Goal: Task Accomplishment & Management: Use online tool/utility

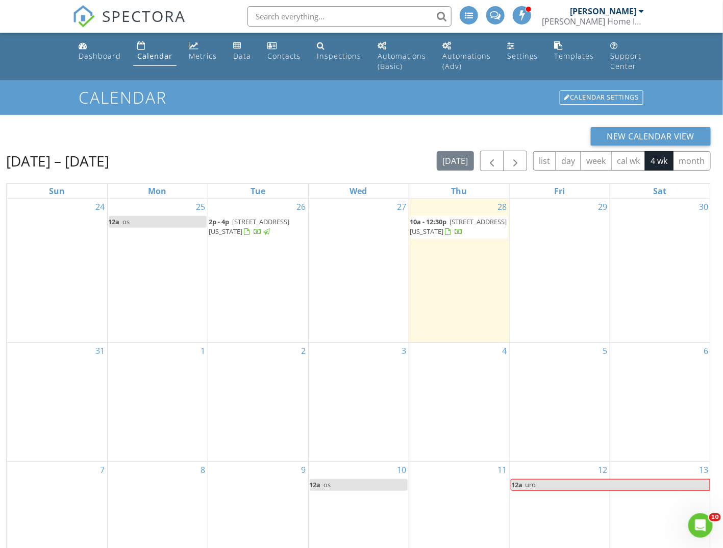
drag, startPoint x: 407, startPoint y: 234, endPoint x: 431, endPoint y: 229, distance: 24.0
click at [431, 229] on span "3301 Dent Pl NW, Washington 20007" at bounding box center [458, 226] width 97 height 19
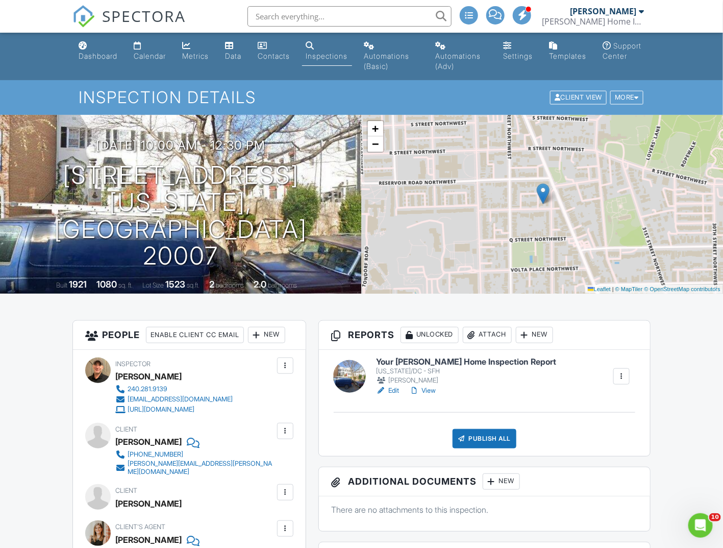
click at [399, 389] on link "Edit" at bounding box center [387, 390] width 23 height 10
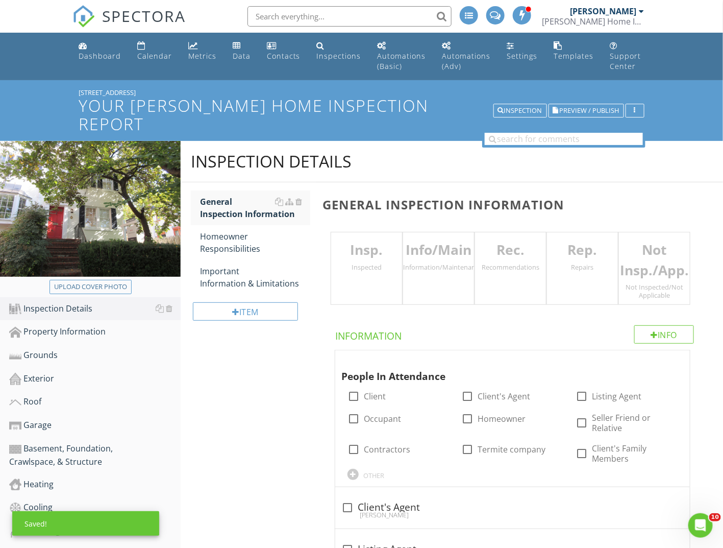
click at [380, 261] on div "Insp. Inspected" at bounding box center [367, 268] width 72 height 73
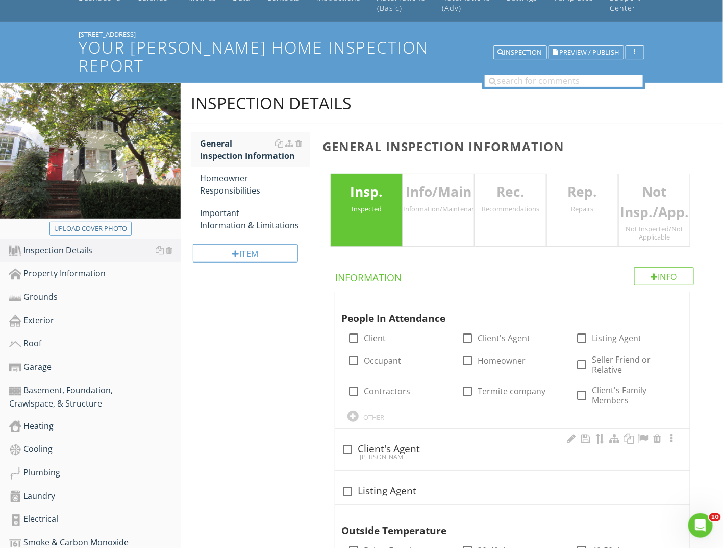
scroll to position [102, 0]
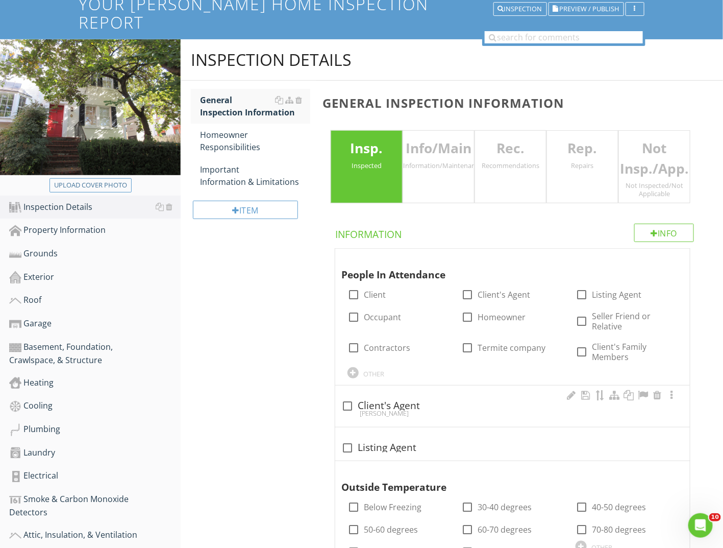
click at [408, 400] on div "check_box_outline_blank Client's Agent" at bounding box center [512, 406] width 343 height 12
checkbox input "true"
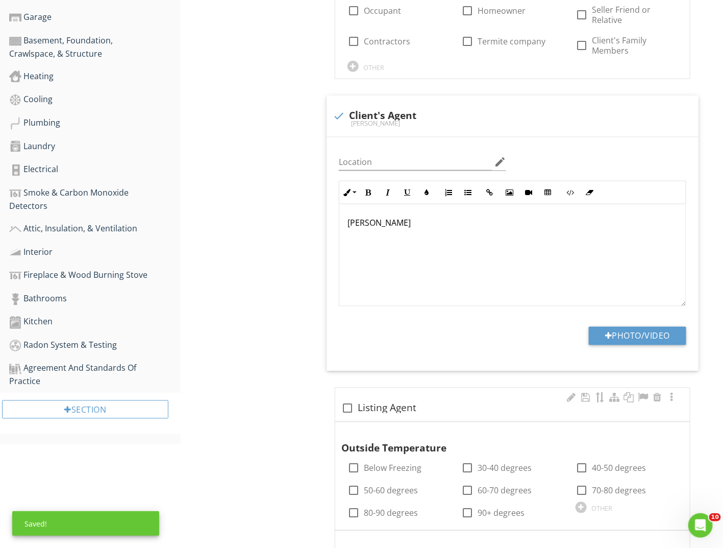
click at [380, 402] on div "check_box_outline_blank Listing Agent" at bounding box center [512, 408] width 343 height 12
checkbox input "true"
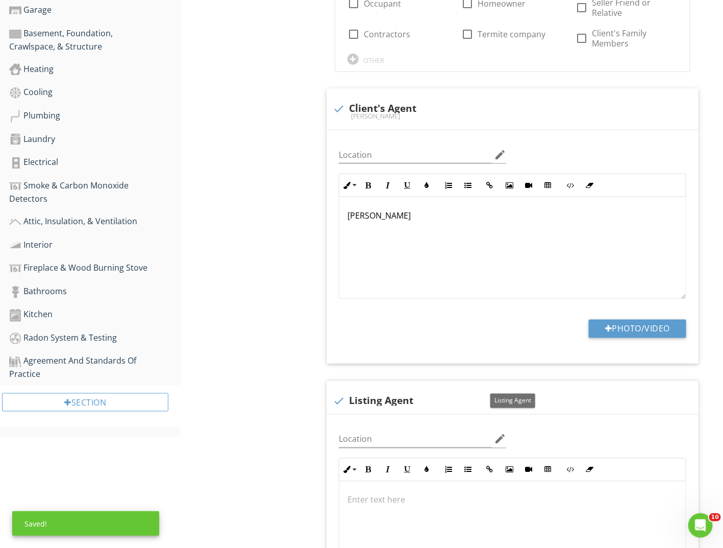
scroll to position [510, 0]
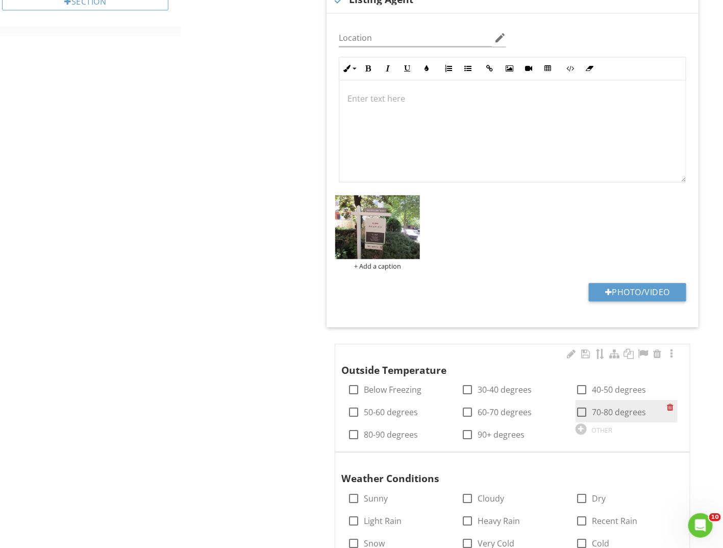
click at [615, 407] on label "70-80 degrees" at bounding box center [619, 412] width 54 height 10
checkbox input "true"
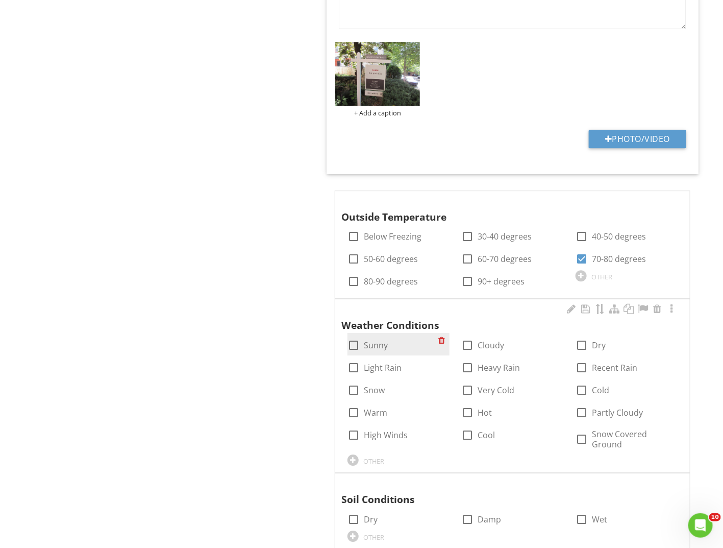
click at [383, 340] on label "Sunny" at bounding box center [376, 345] width 24 height 10
checkbox input "true"
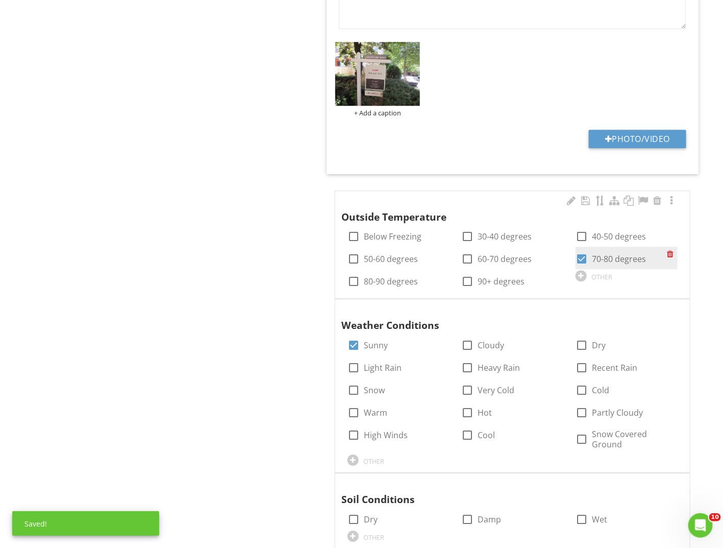
click at [622, 254] on label "70-80 degrees" at bounding box center [619, 259] width 54 height 10
checkbox input "false"
click at [372, 276] on label "80-90 degrees" at bounding box center [391, 281] width 54 height 10
checkbox input "true"
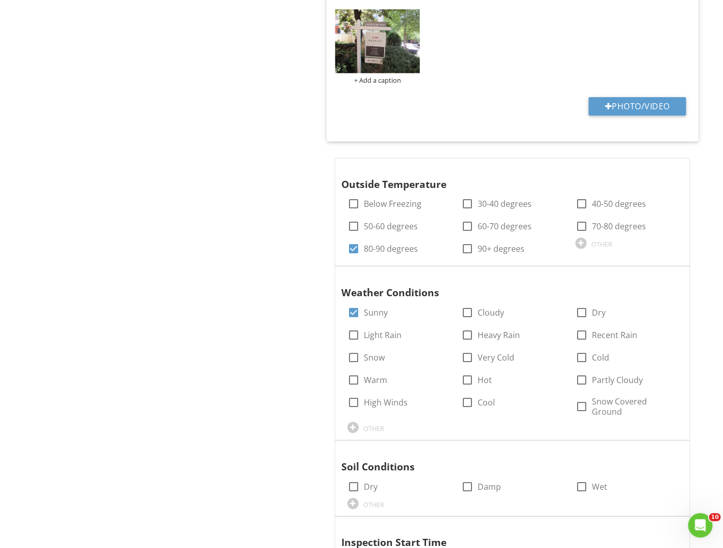
scroll to position [1123, 0]
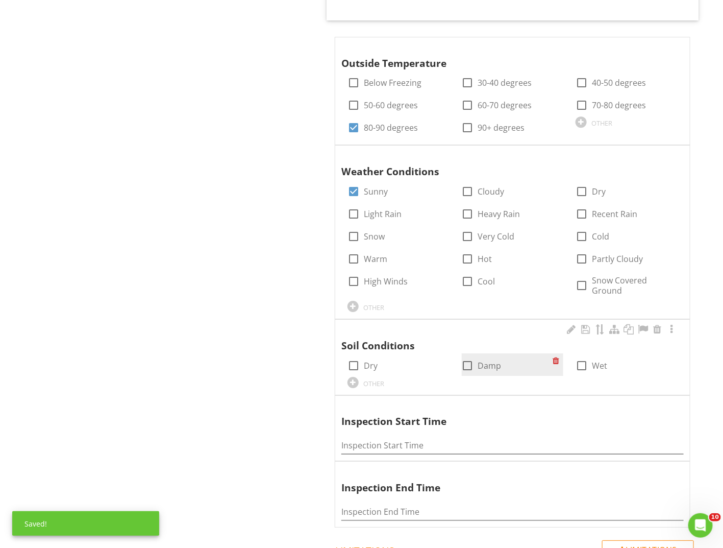
click at [472, 357] on div at bounding box center [467, 365] width 17 height 17
checkbox input "true"
click at [410, 437] on input "Inspection Start Time" at bounding box center [512, 445] width 343 height 17
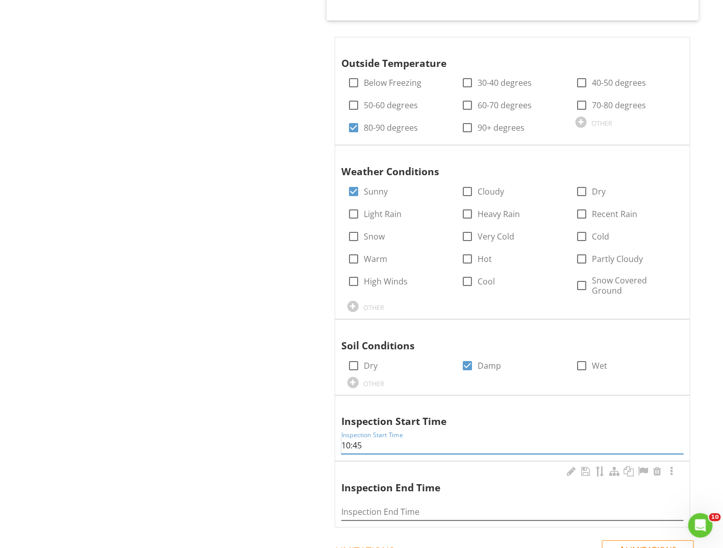
type input "10:45"
click at [403, 503] on input "Inspection End Time" at bounding box center [512, 511] width 343 height 17
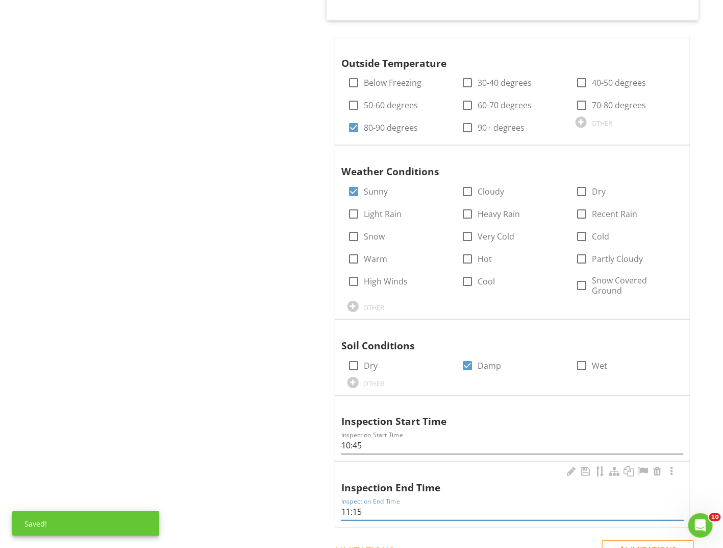
type input "11:15"
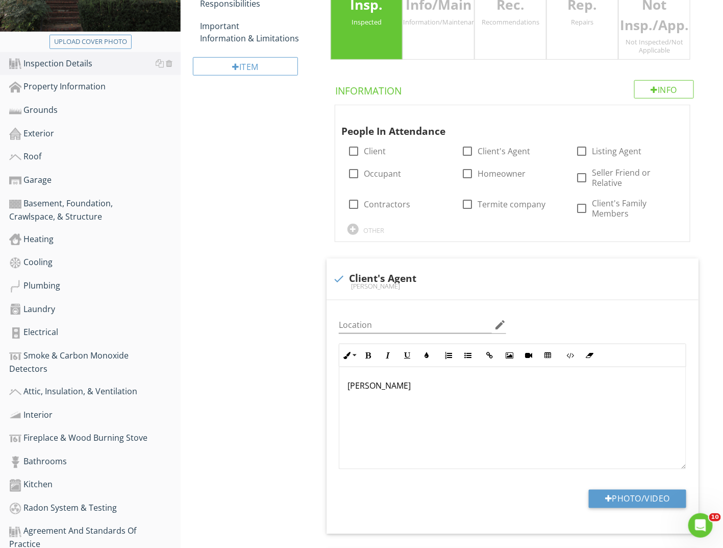
scroll to position [0, 0]
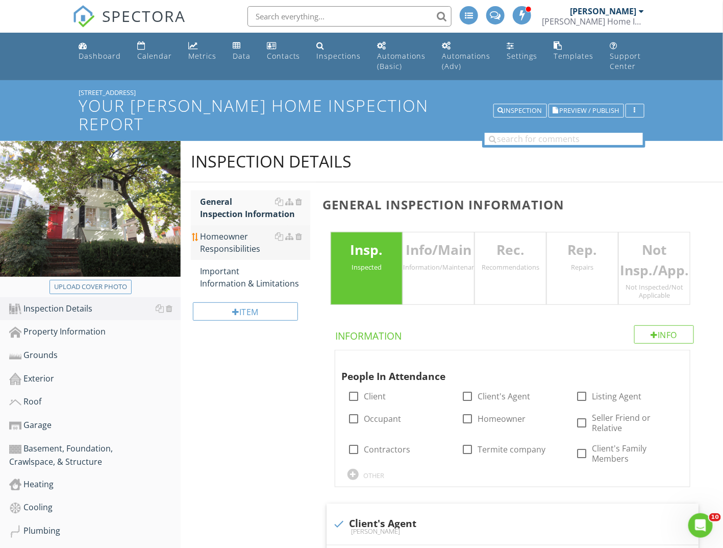
click at [232, 230] on div "Homeowner Responsibilities" at bounding box center [255, 242] width 110 height 25
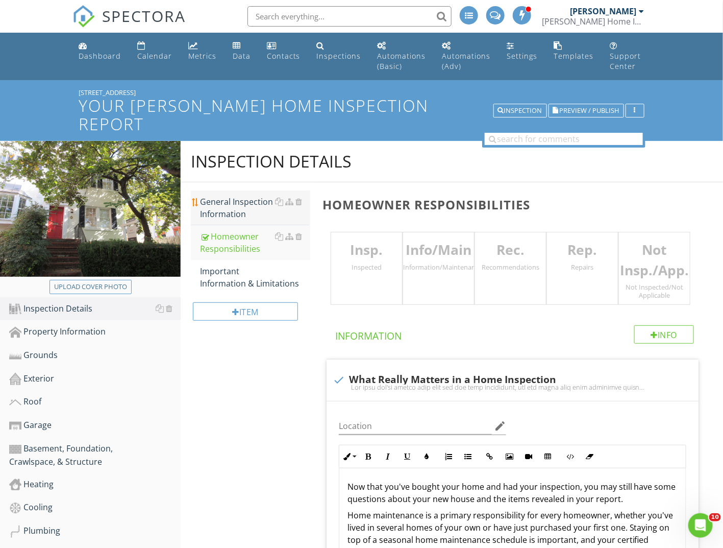
click at [234, 196] on div "General Inspection Information" at bounding box center [255, 208] width 110 height 25
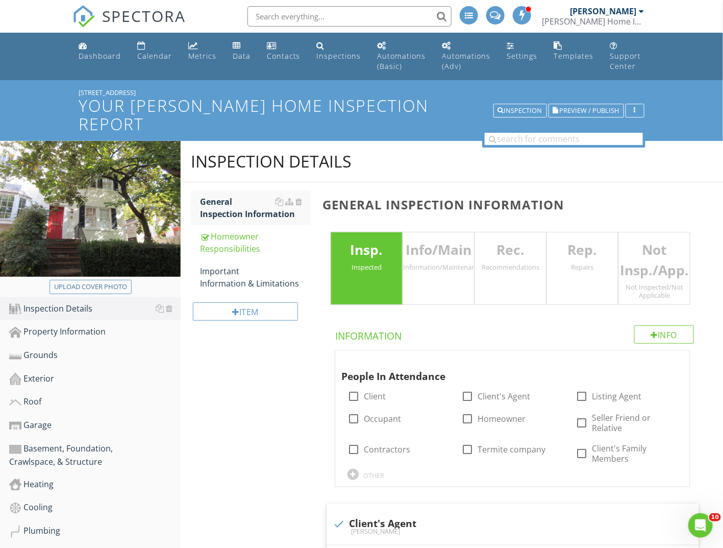
click at [437, 257] on div "Info/Main Information/Maintenance" at bounding box center [439, 268] width 72 height 73
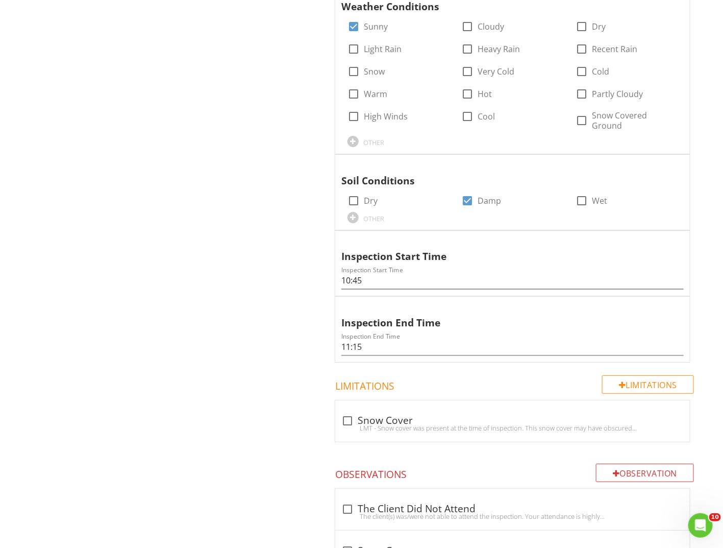
scroll to position [1317, 0]
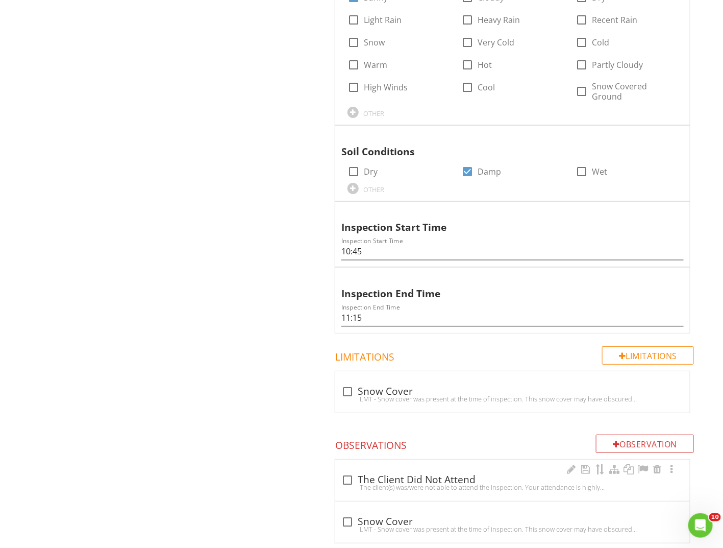
click at [403, 483] on div "The client(s) was/were not able to attend the inspection. Your attendance is hi…" at bounding box center [512, 487] width 343 height 8
checkbox input "true"
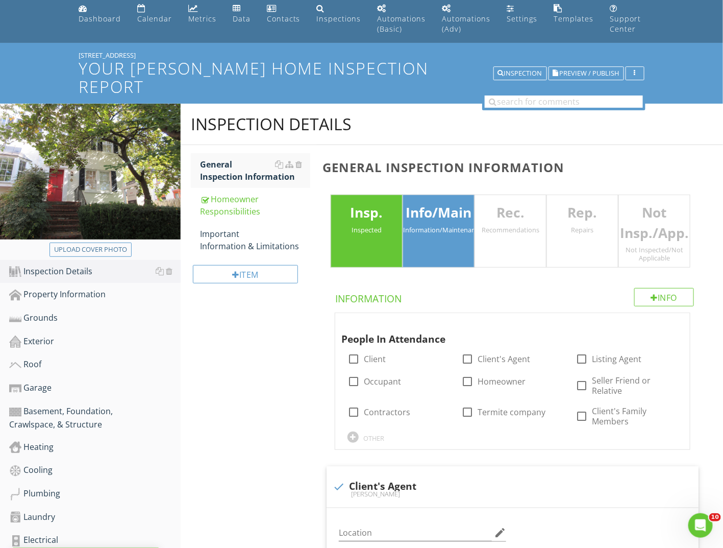
scroll to position [0, 0]
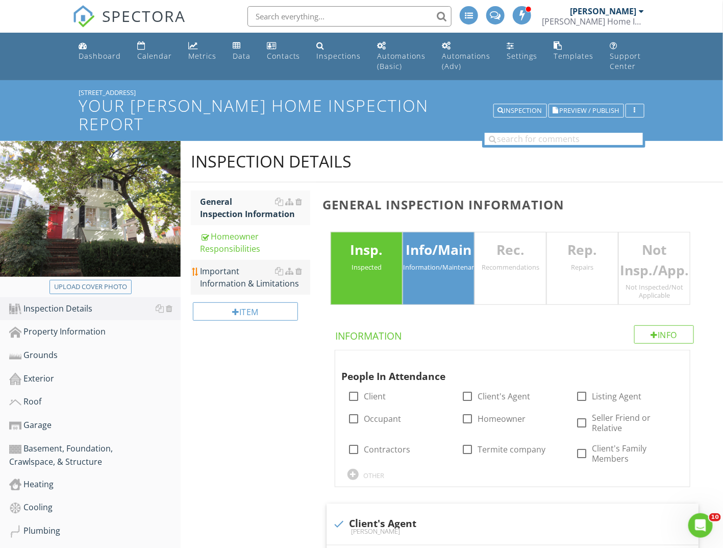
click at [237, 265] on div "Important Information & Limitations" at bounding box center [255, 277] width 110 height 25
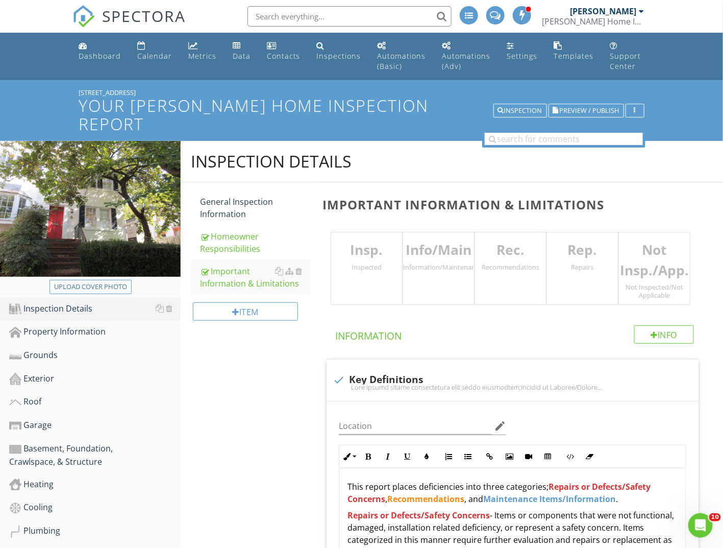
click at [351, 263] on div "Inspected" at bounding box center [366, 267] width 71 height 8
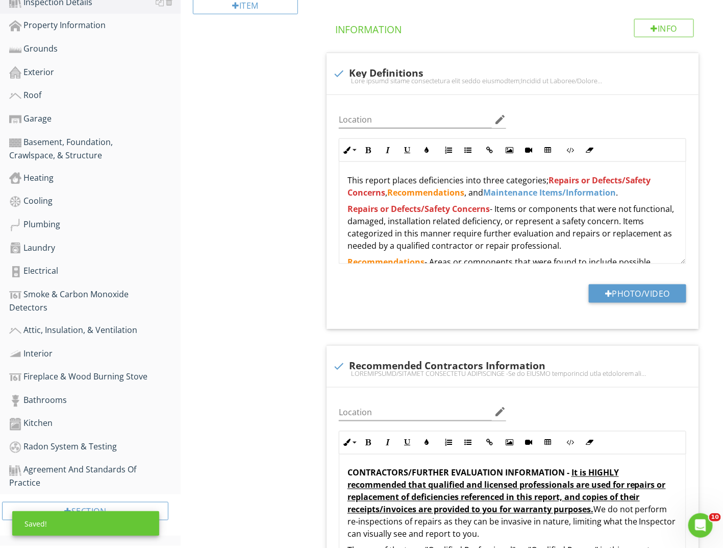
scroll to position [51, 0]
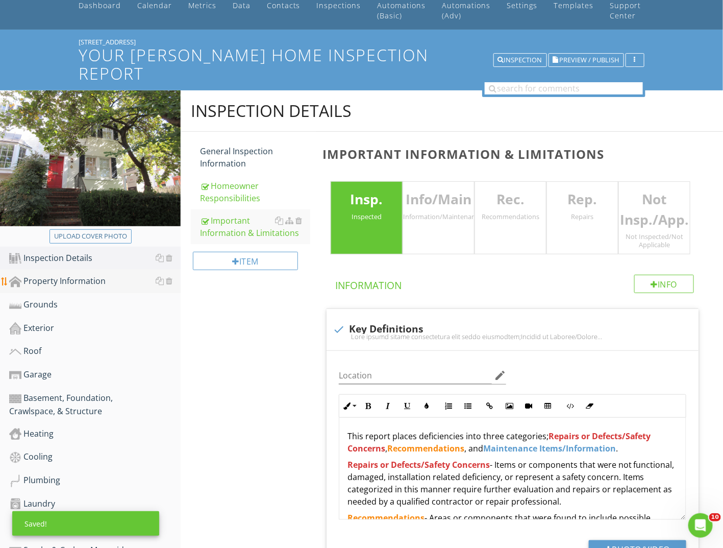
click at [77, 275] on div "Property Information" at bounding box center [95, 281] width 172 height 13
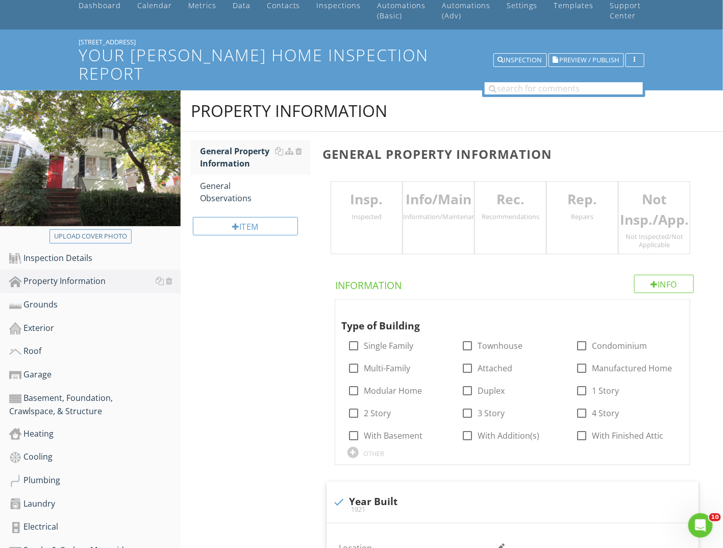
click at [376, 212] on div "Inspected" at bounding box center [366, 216] width 71 height 8
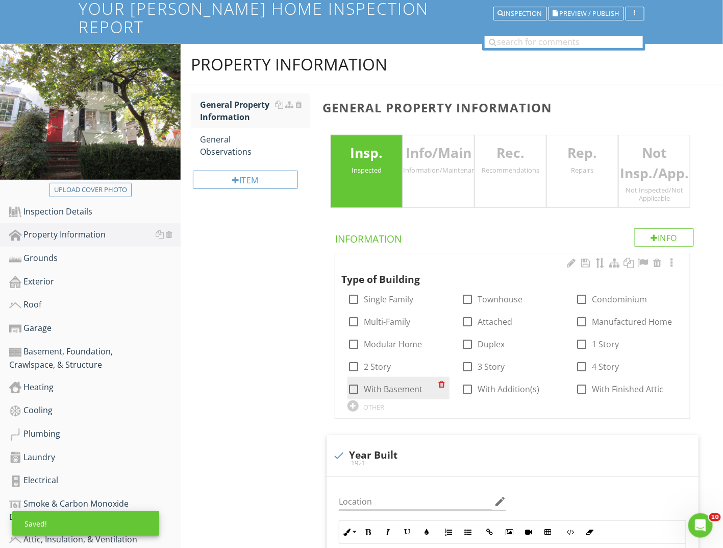
scroll to position [153, 0]
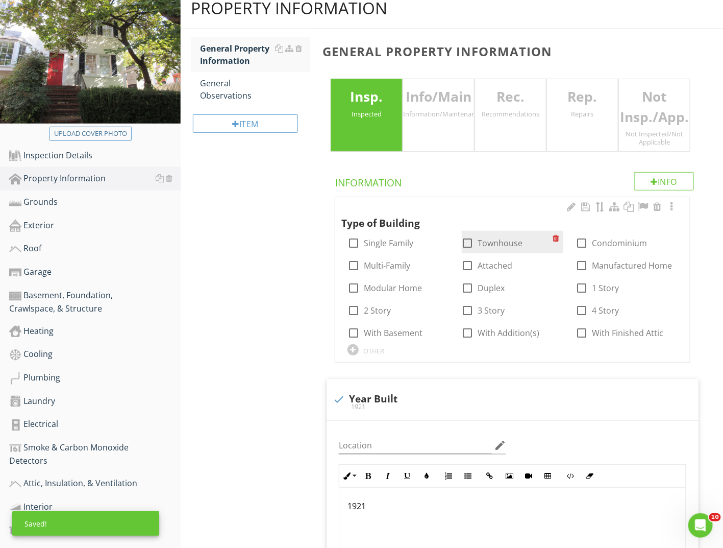
click at [470, 231] on div "check_box_outline_blank Townhouse" at bounding box center [513, 242] width 102 height 22
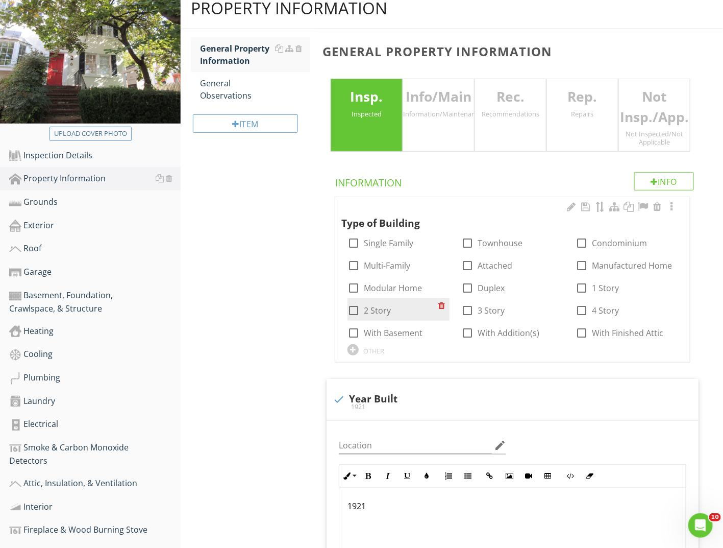
click at [384, 305] on label "2 Story" at bounding box center [377, 310] width 27 height 10
checkbox input "true"
click at [383, 328] on label "With Basement" at bounding box center [393, 333] width 59 height 10
checkbox input "true"
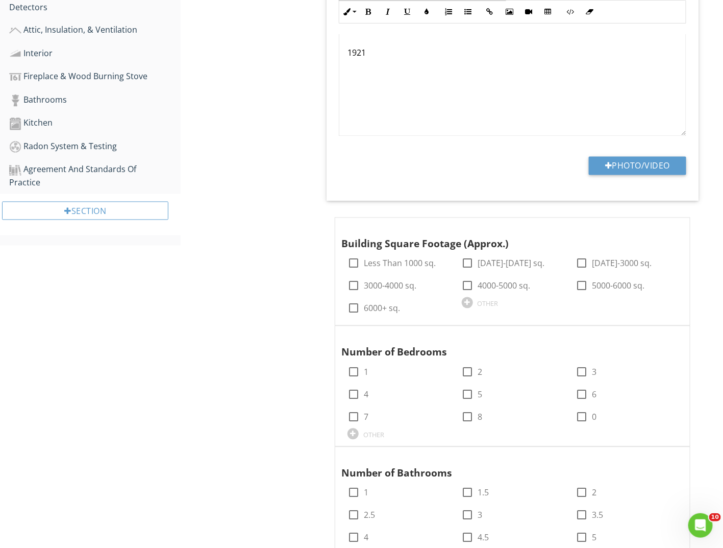
scroll to position [613, 0]
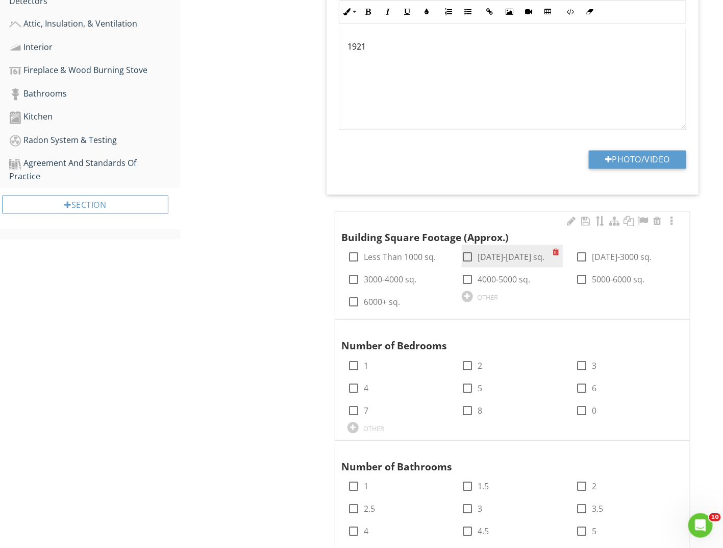
click at [498, 252] on label "1000-2000 sq." at bounding box center [511, 257] width 67 height 10
checkbox input "true"
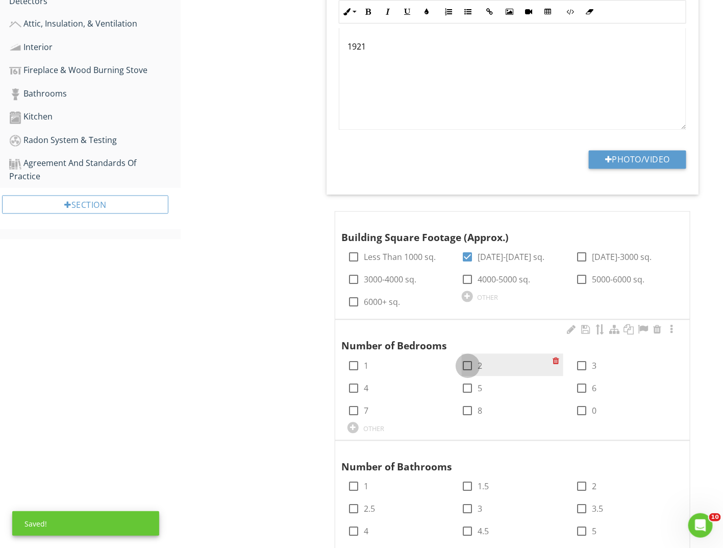
click at [465, 357] on div at bounding box center [467, 365] width 17 height 17
checkbox input "true"
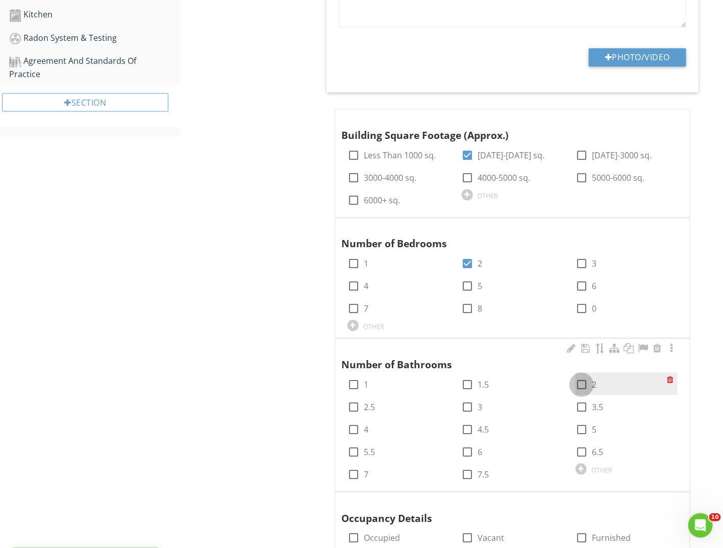
click at [581, 376] on div at bounding box center [581, 384] width 17 height 17
checkbox input "true"
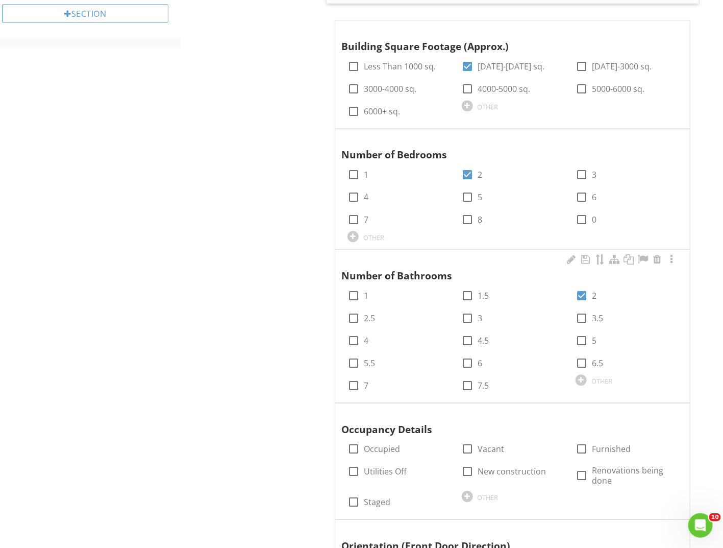
scroll to position [918, 0]
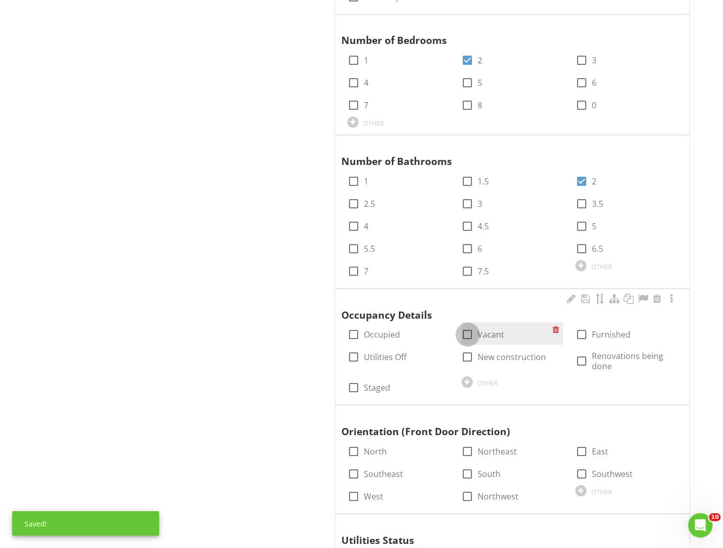
click at [470, 326] on div at bounding box center [467, 334] width 17 height 17
checkbox input "true"
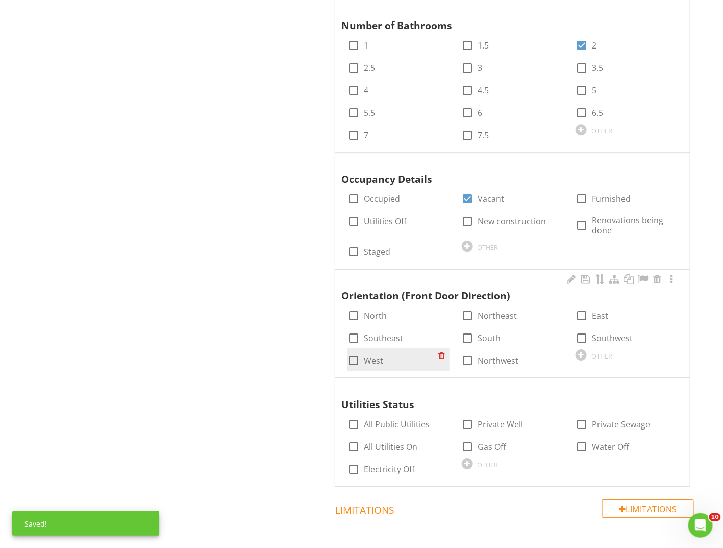
scroll to position [1072, 0]
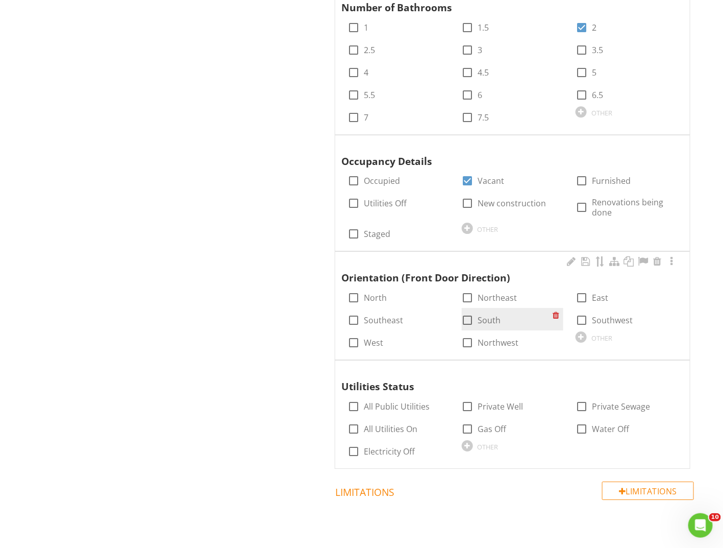
click at [480, 315] on label "South" at bounding box center [489, 320] width 23 height 10
checkbox input "true"
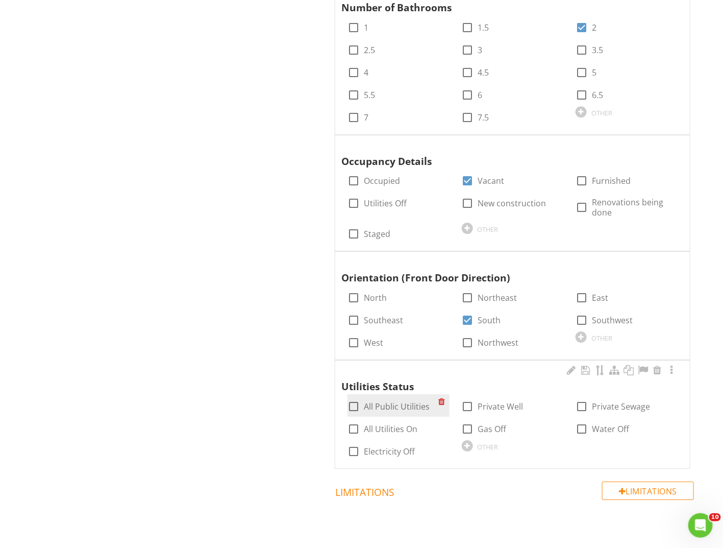
click at [409, 401] on label "All Public Utilities" at bounding box center [397, 406] width 66 height 10
checkbox input "true"
click at [398, 424] on label "All Utilities On" at bounding box center [391, 429] width 54 height 10
checkbox input "true"
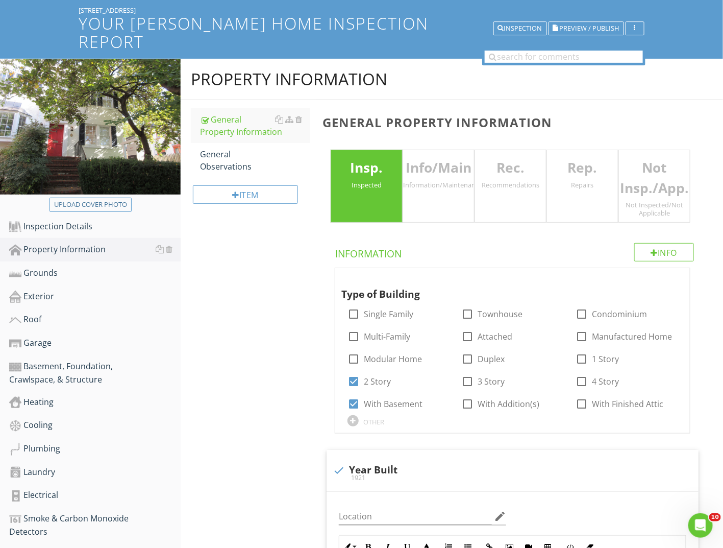
scroll to position [24, 0]
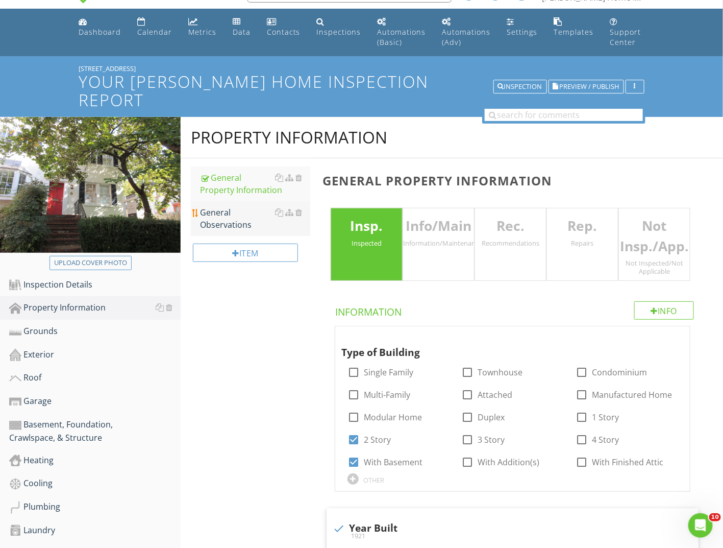
click at [229, 207] on div "General Observations" at bounding box center [255, 218] width 110 height 25
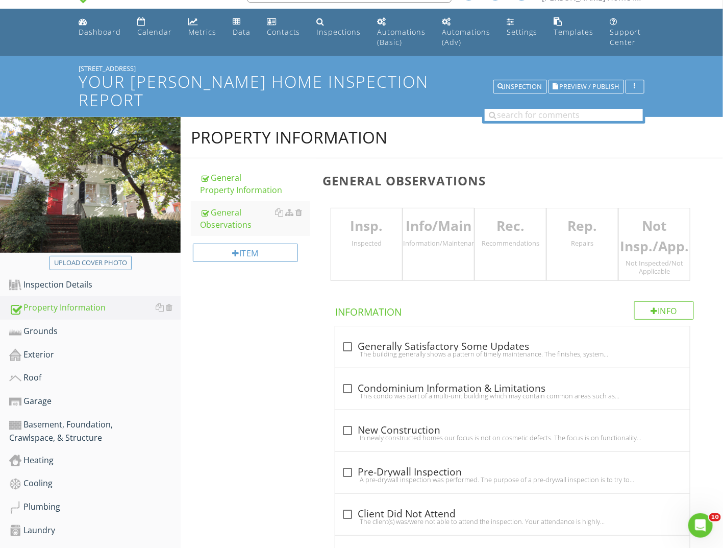
click at [364, 235] on div "Insp. Inspected" at bounding box center [367, 244] width 72 height 73
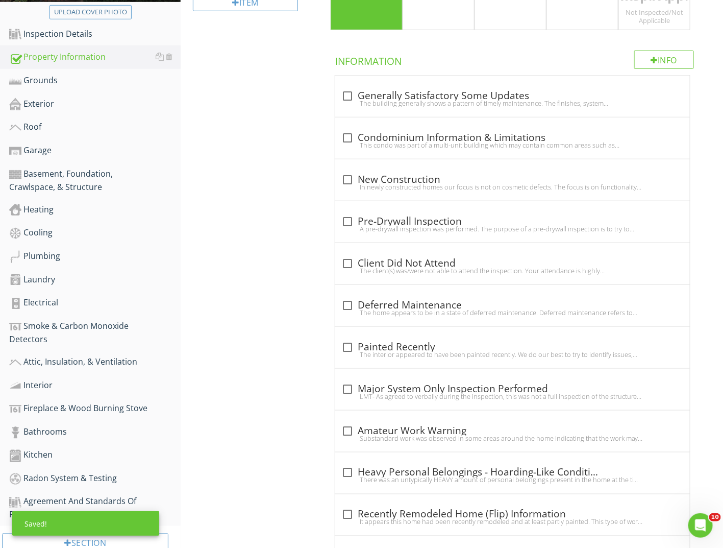
scroll to position [279, 0]
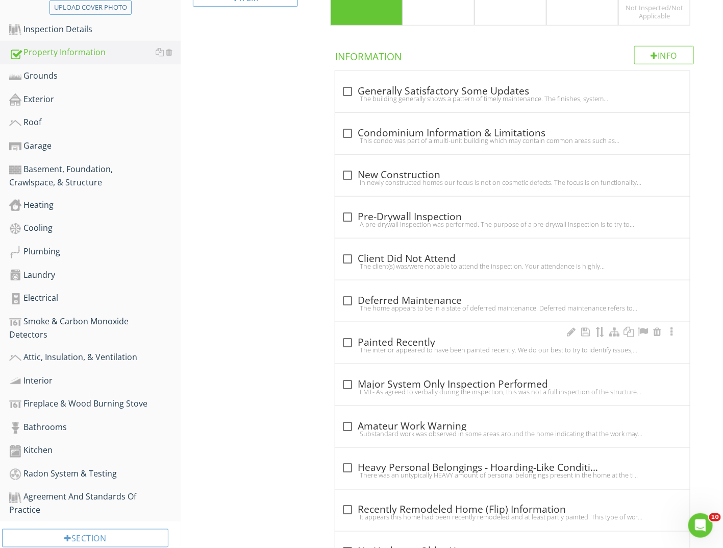
click at [345, 334] on div at bounding box center [347, 342] width 17 height 17
checkbox input "true"
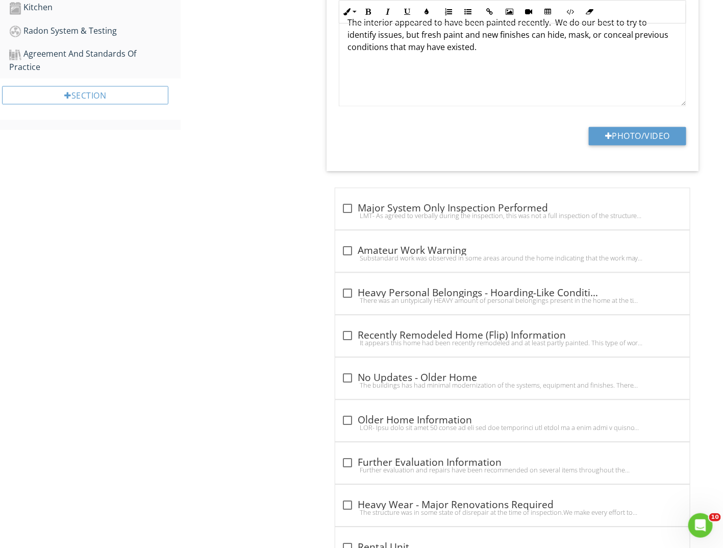
scroll to position [739, 0]
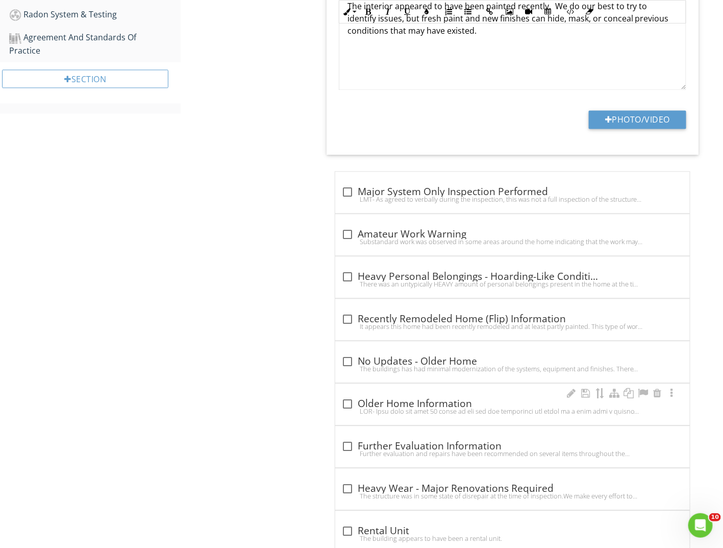
click at [370, 398] on div "check_box_outline_blank Older Home Information" at bounding box center [512, 404] width 343 height 12
checkbox input "true"
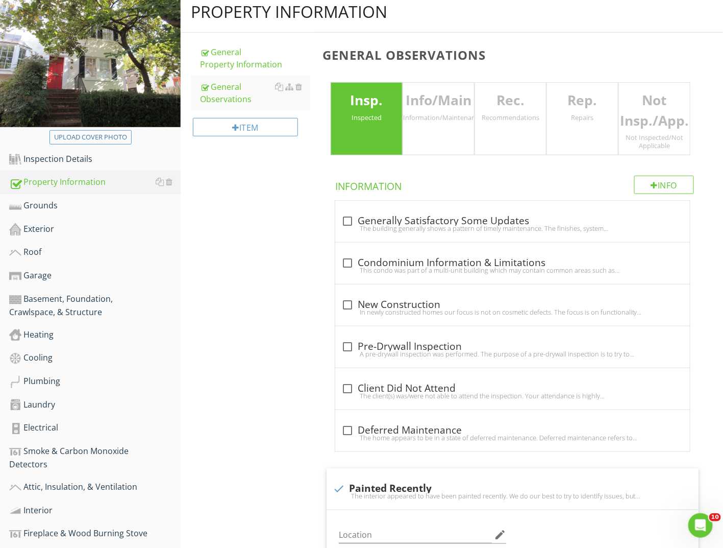
scroll to position [24, 0]
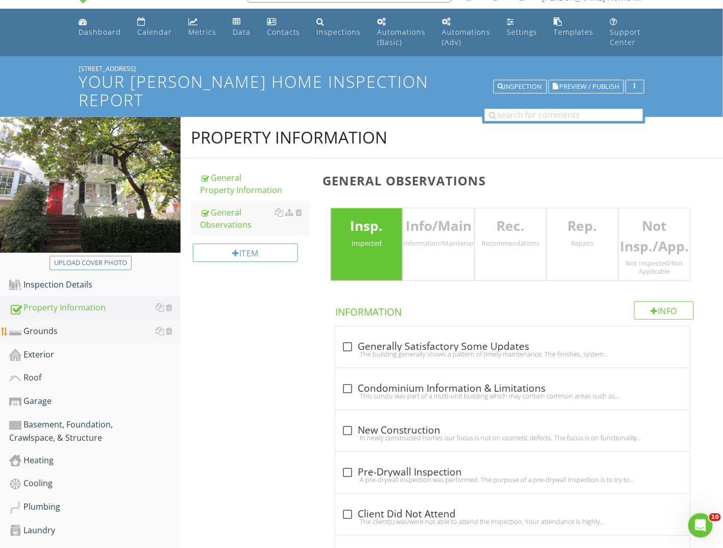
click at [67, 325] on div "Grounds" at bounding box center [95, 331] width 172 height 13
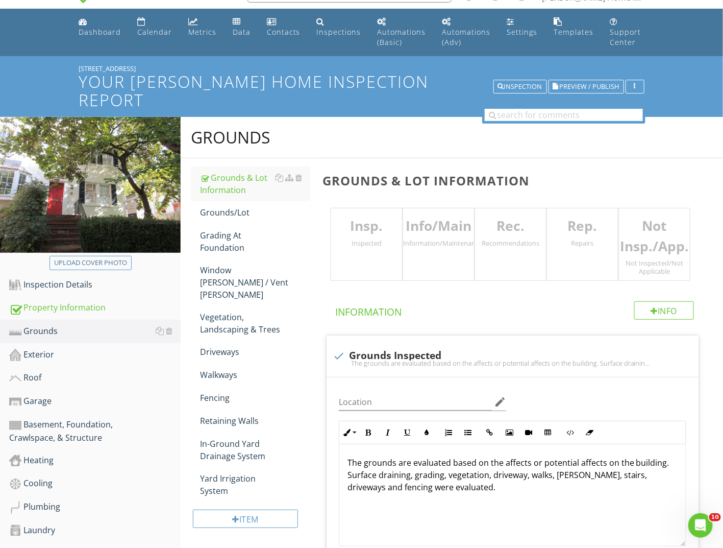
click at [347, 216] on p "Insp." at bounding box center [366, 226] width 71 height 20
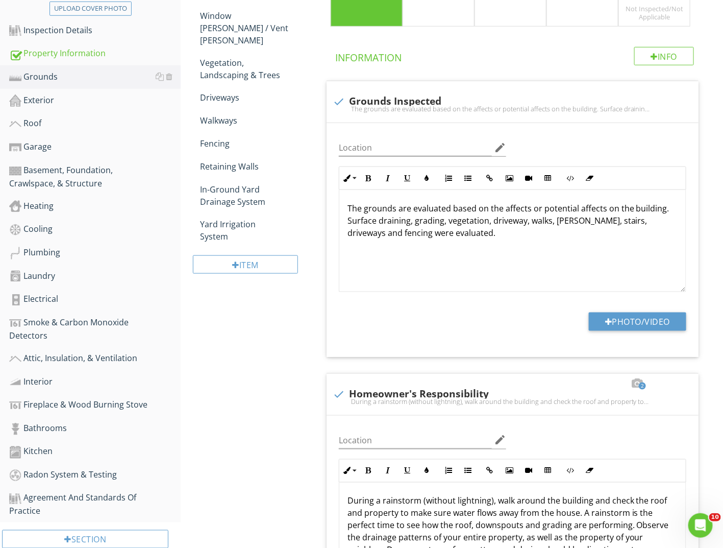
scroll to position [294, 0]
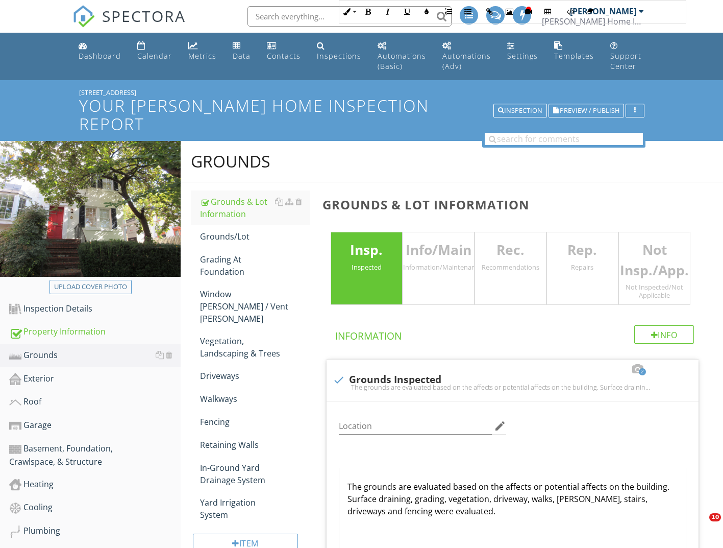
scroll to position [526, 0]
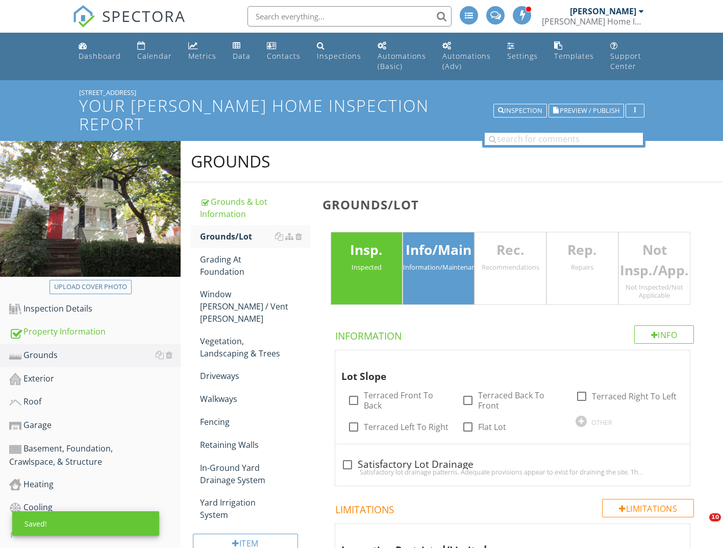
scroll to position [485, 0]
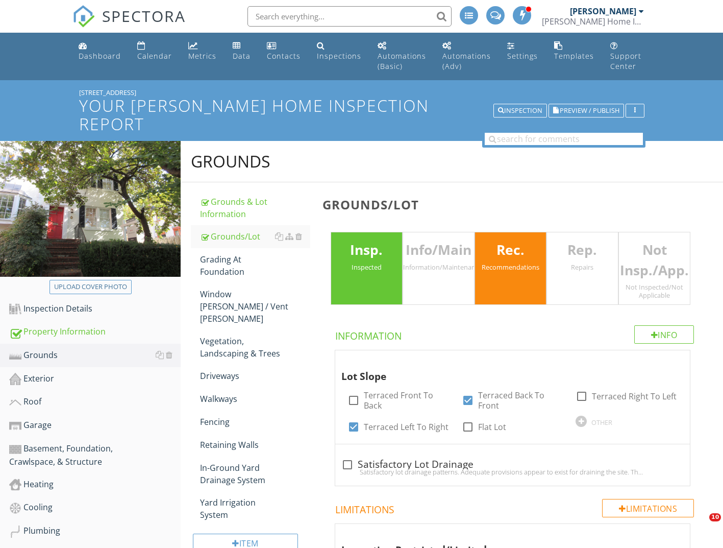
scroll to position [48, 0]
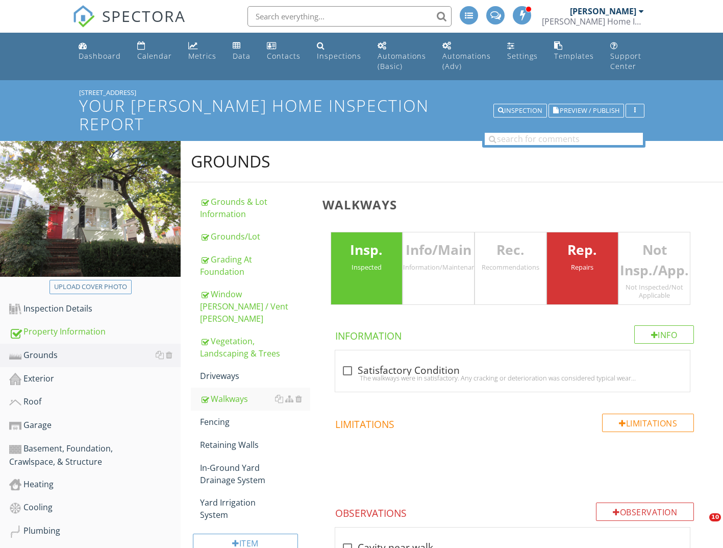
scroll to position [255, 0]
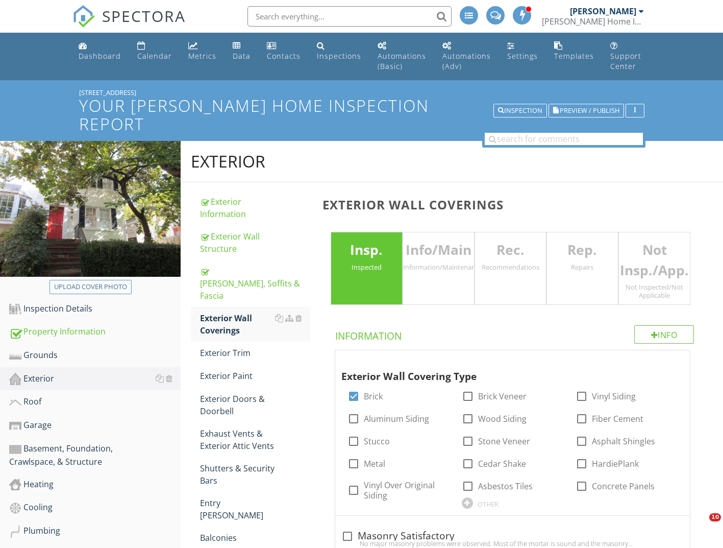
scroll to position [257, 0]
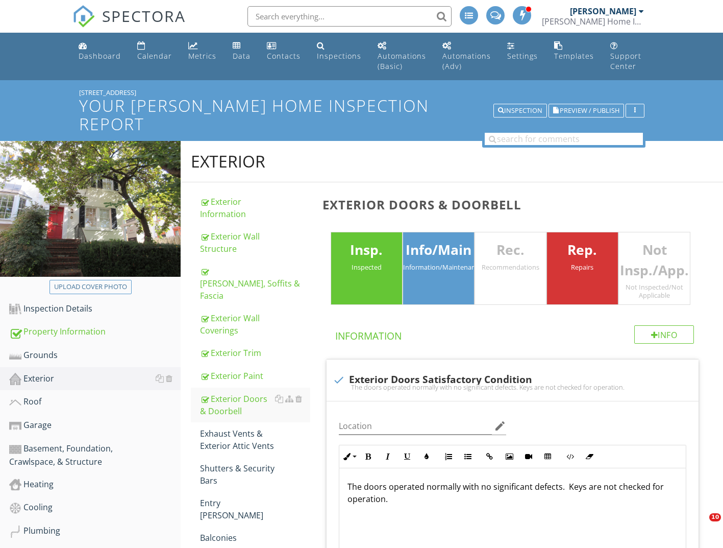
scroll to position [1956, 0]
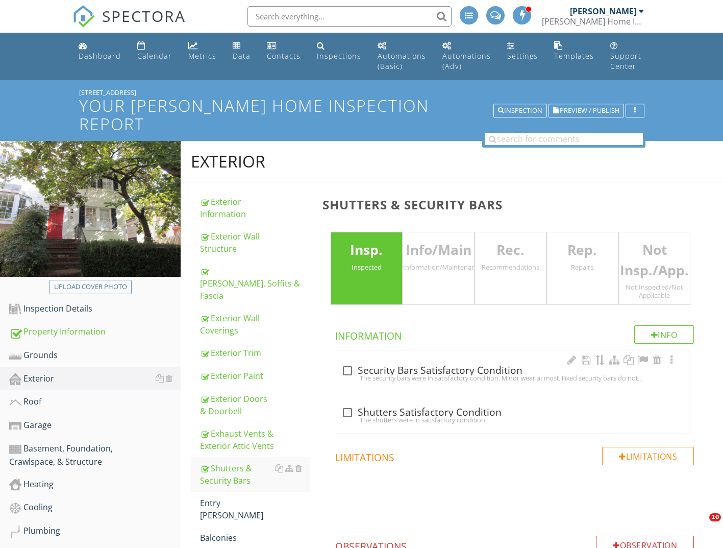
scroll to position [169, 0]
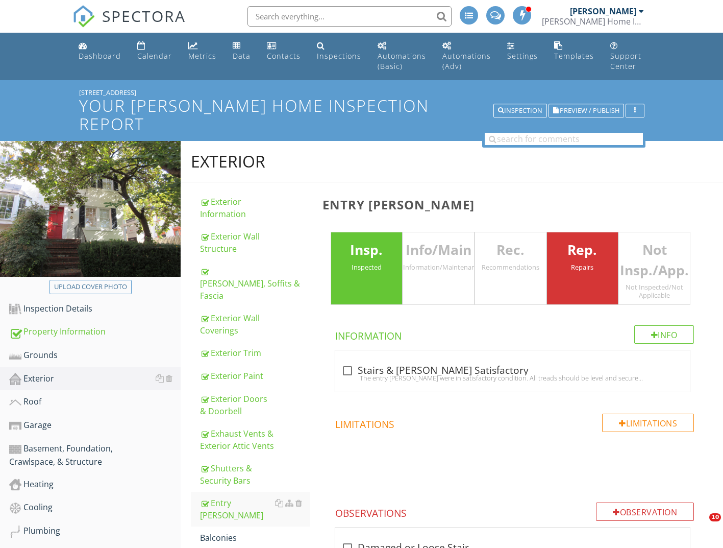
scroll to position [679, 0]
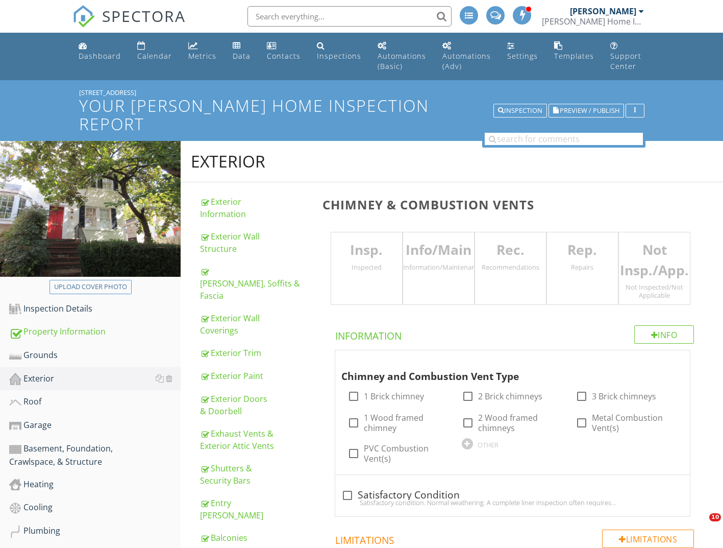
scroll to position [155, 0]
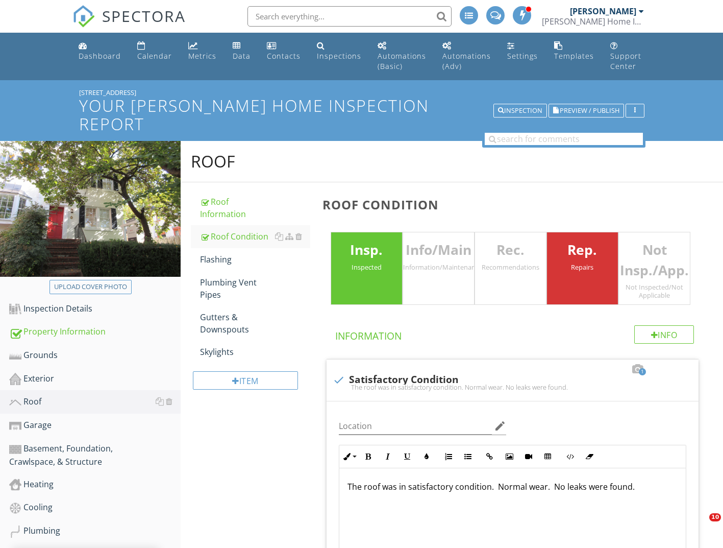
scroll to position [969, 0]
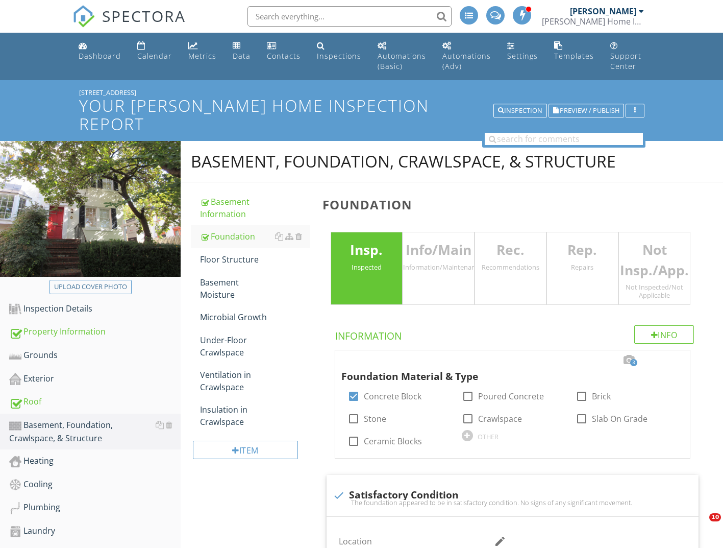
scroll to position [84, 0]
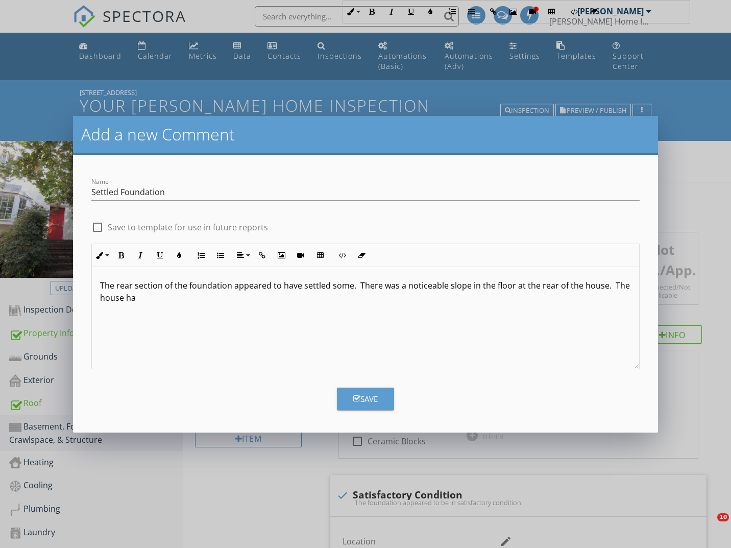
scroll to position [595, 0]
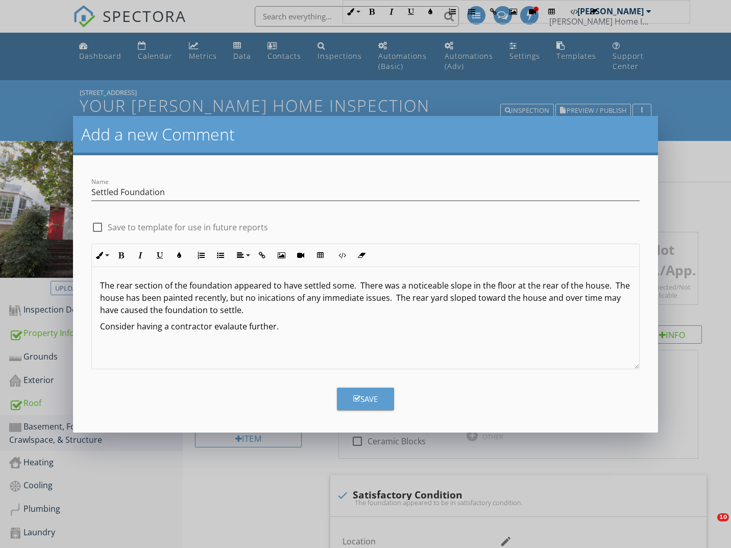
scroll to position [595, 0]
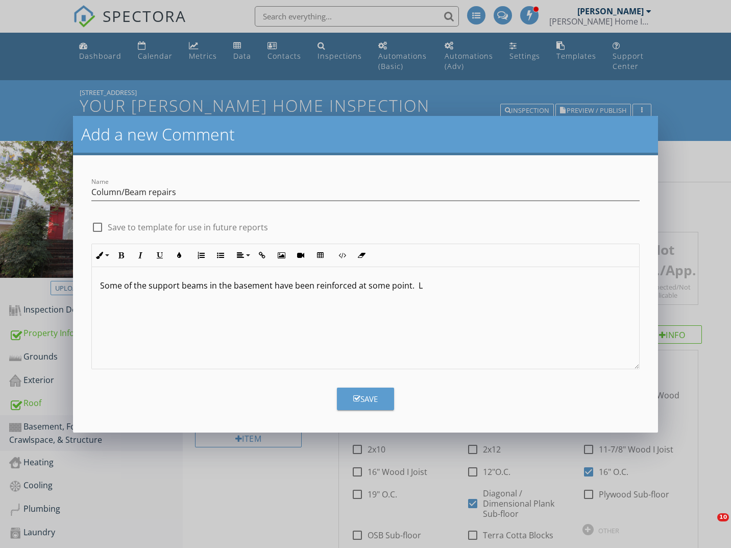
scroll to position [662, 0]
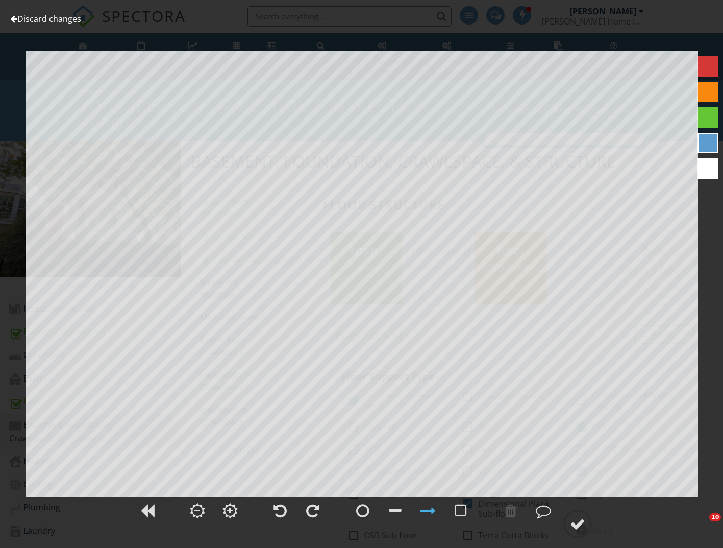
scroll to position [1418, 0]
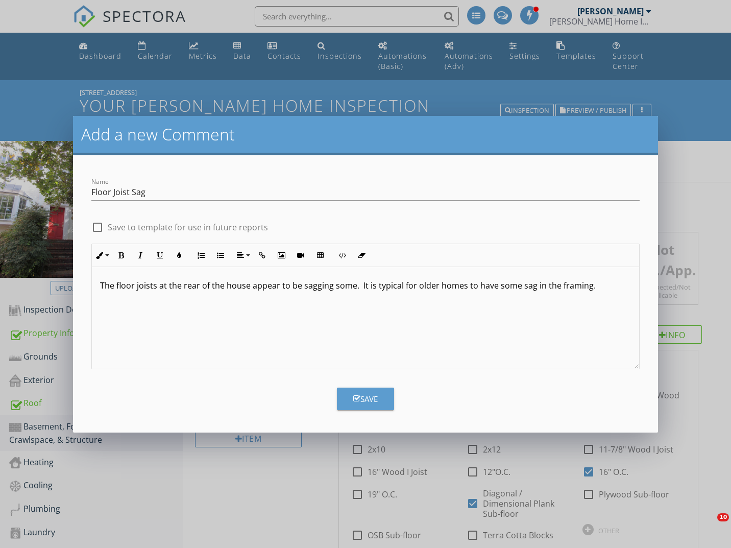
scroll to position [630, 0]
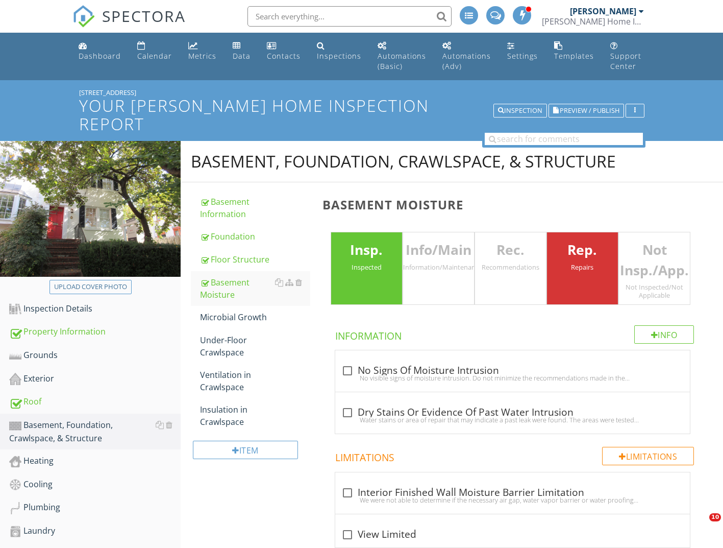
scroll to position [357, 0]
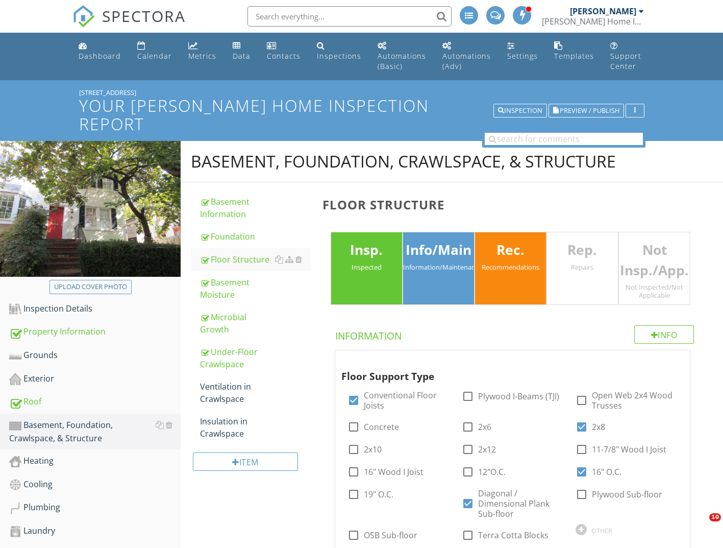
scroll to position [1858, 0]
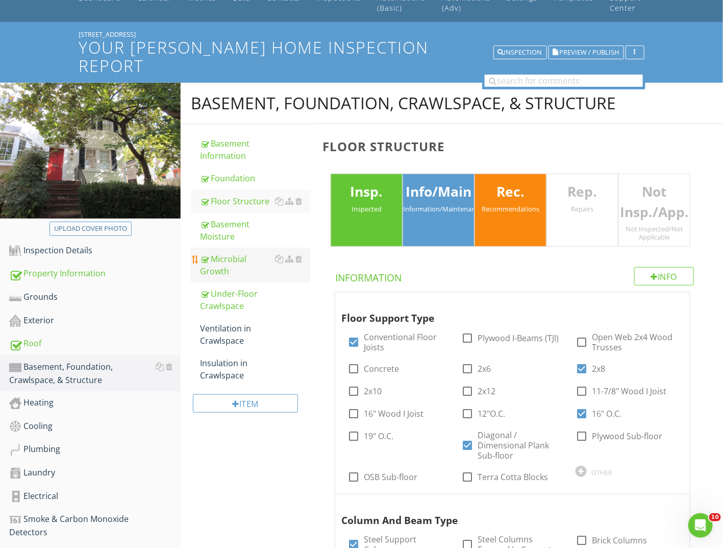
scroll to position [153, 0]
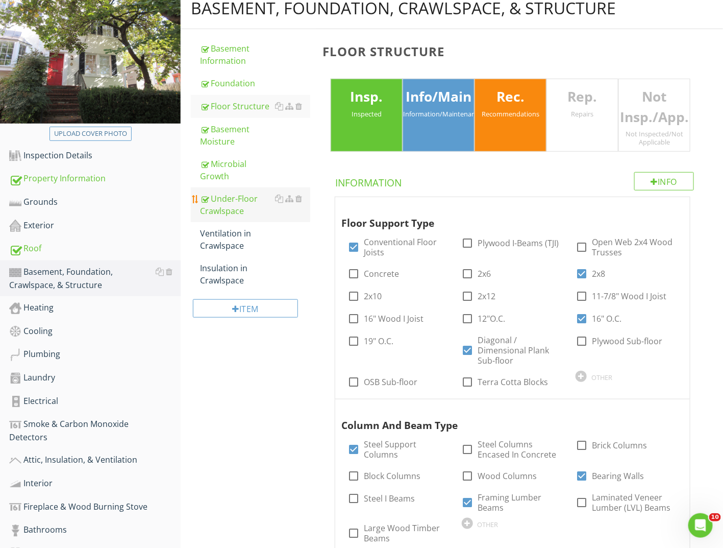
click at [244, 192] on div "Under-Floor Crawlspace" at bounding box center [255, 204] width 110 height 25
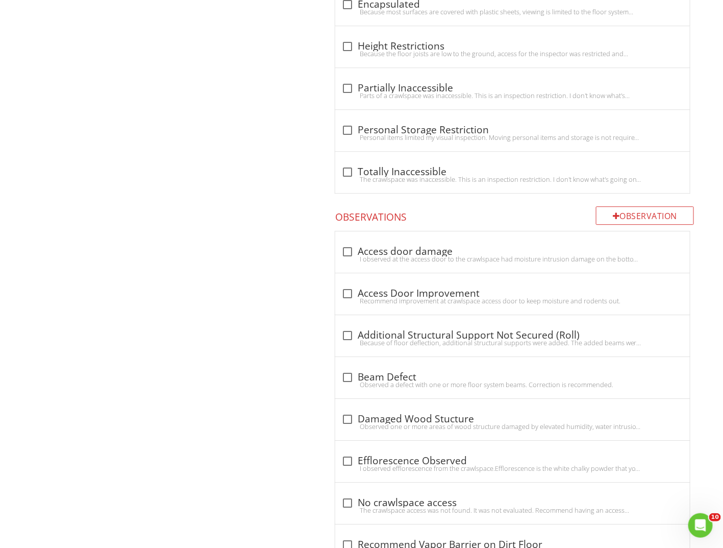
scroll to position [1020, 0]
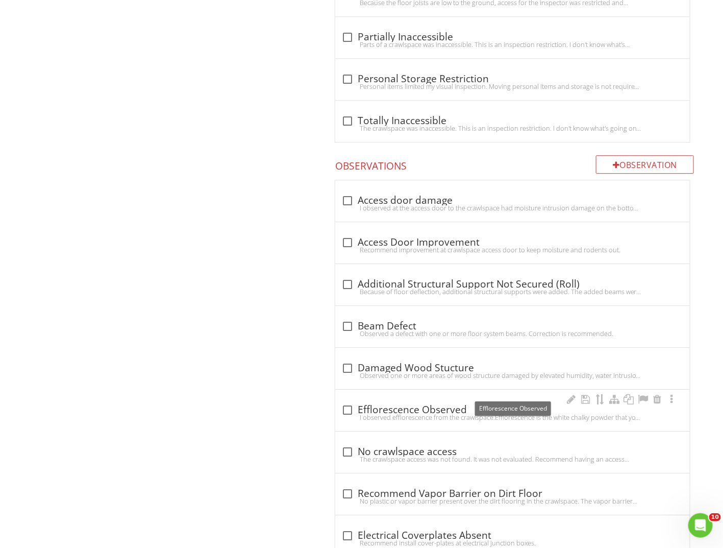
click at [407, 404] on div "check_box_outline_blank Efflorescence Observed" at bounding box center [512, 410] width 343 height 12
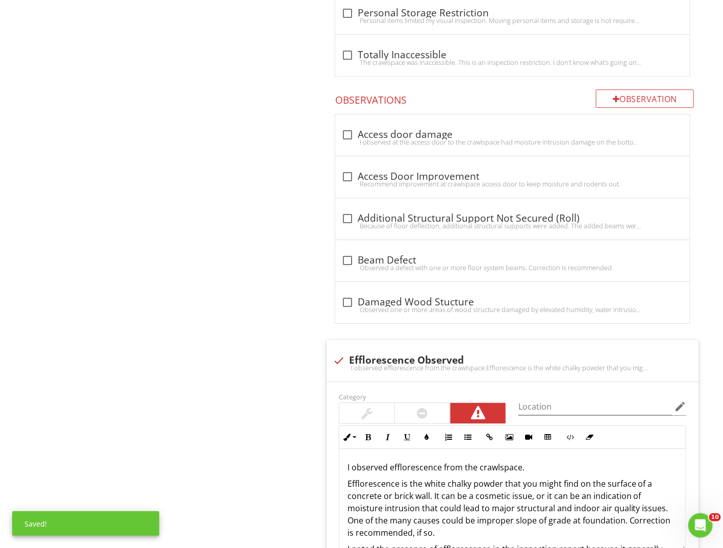
scroll to position [1174, 0]
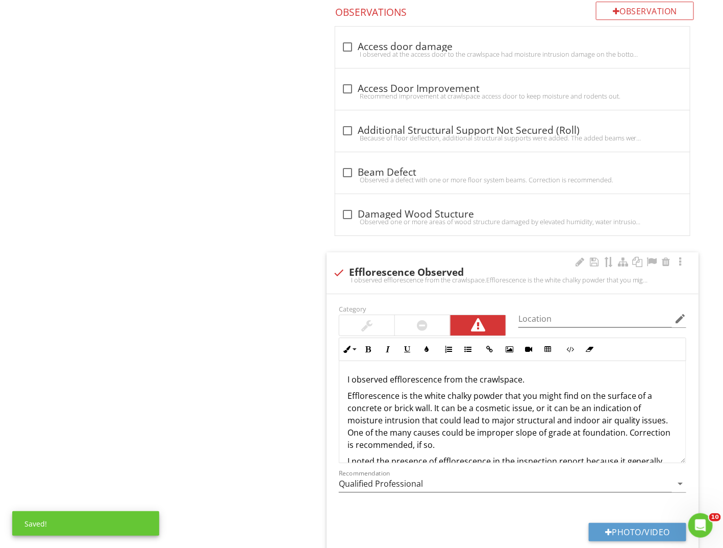
click at [392, 276] on div "I observed efflorescence from the crawlspace.Efflorescence is the white chalky …" at bounding box center [513, 280] width 360 height 8
checkbox input "true"
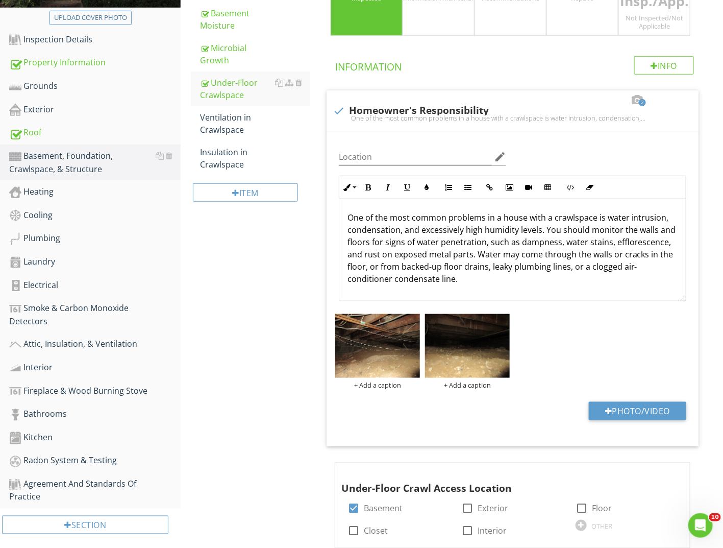
scroll to position [153, 0]
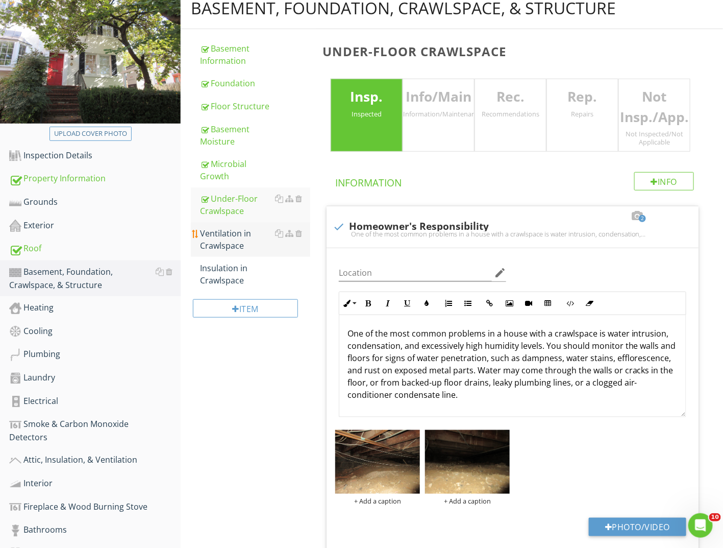
click at [251, 227] on div "Ventilation in Crawlspace" at bounding box center [255, 239] width 110 height 25
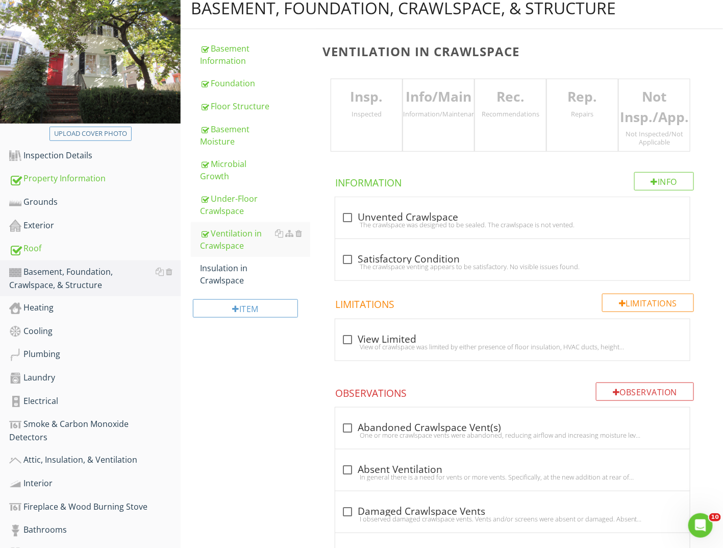
click at [342, 110] on div "Inspected" at bounding box center [366, 114] width 71 height 8
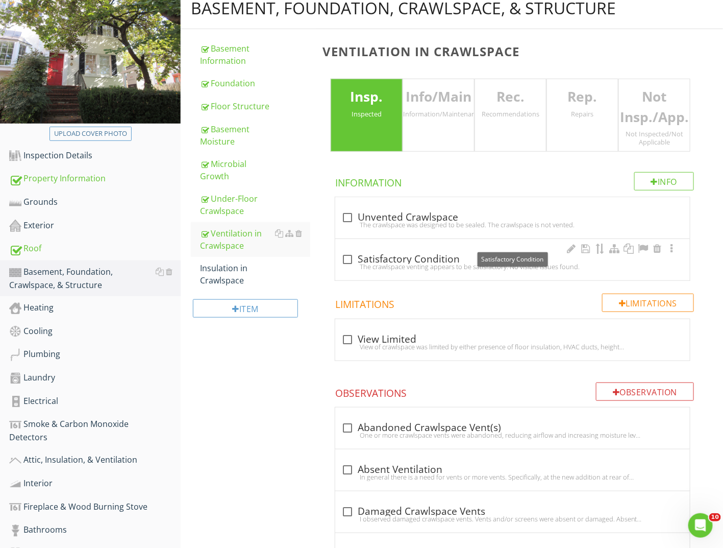
click at [382, 253] on div "check_box_outline_blank Satisfactory Condition" at bounding box center [512, 259] width 343 height 12
checkbox input "true"
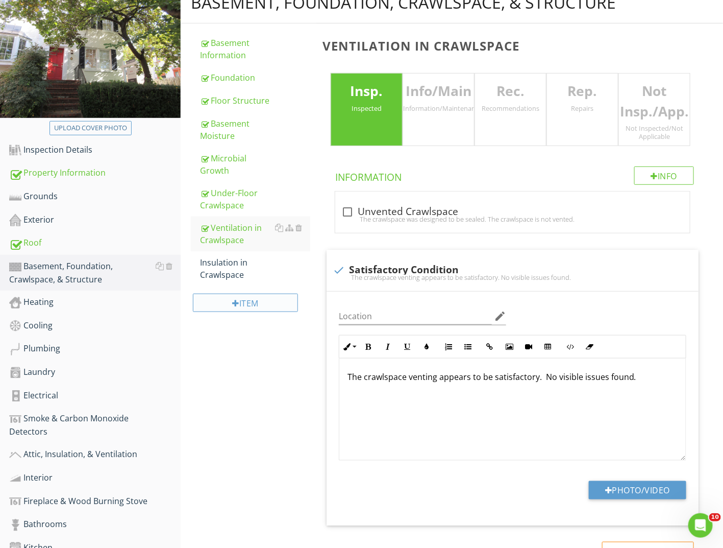
scroll to position [153, 0]
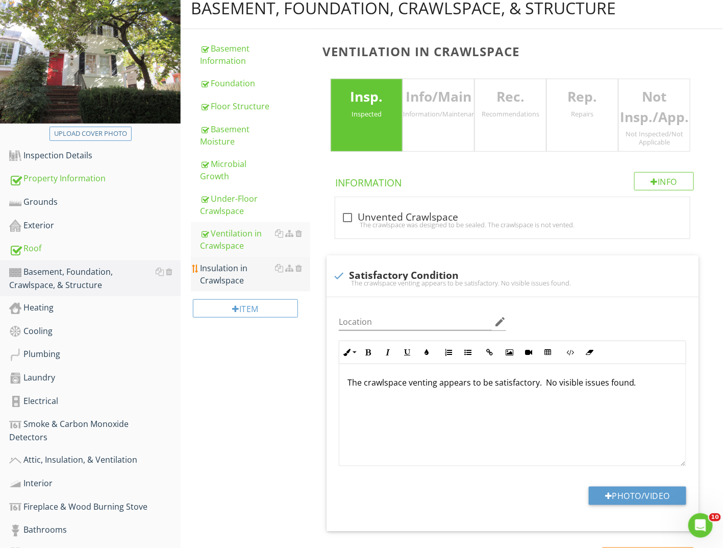
click at [243, 262] on div "Insulation in Crawlspace" at bounding box center [255, 274] width 110 height 25
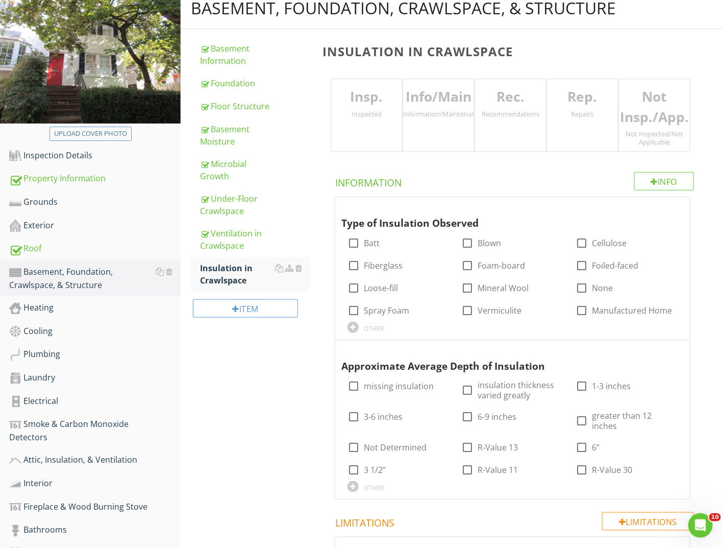
click at [373, 108] on div "Insp. Inspected" at bounding box center [367, 115] width 72 height 73
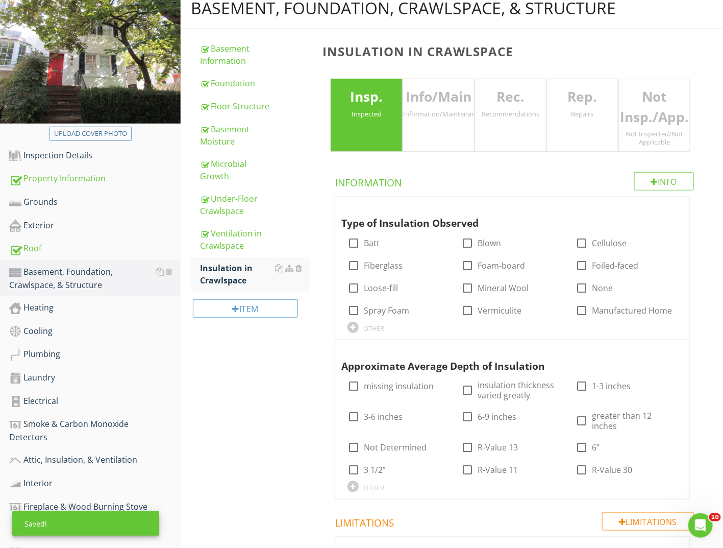
click at [526, 111] on div "Rec. Recommendations" at bounding box center [511, 115] width 72 height 73
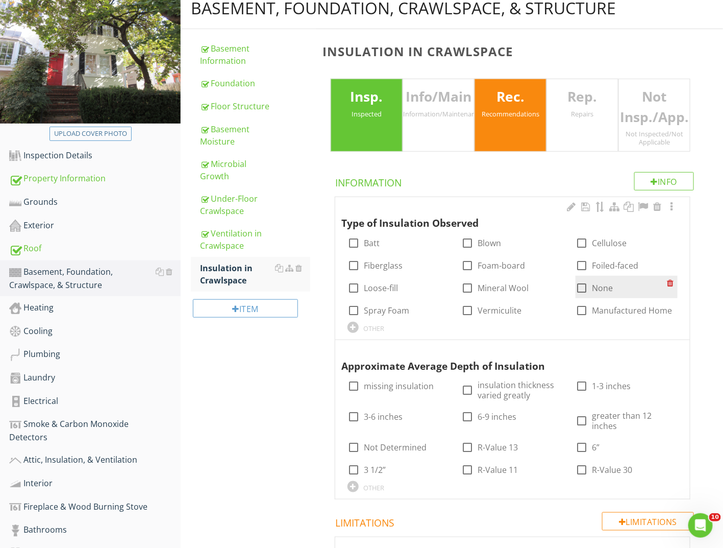
click at [584, 279] on div at bounding box center [581, 287] width 17 height 17
checkbox input "true"
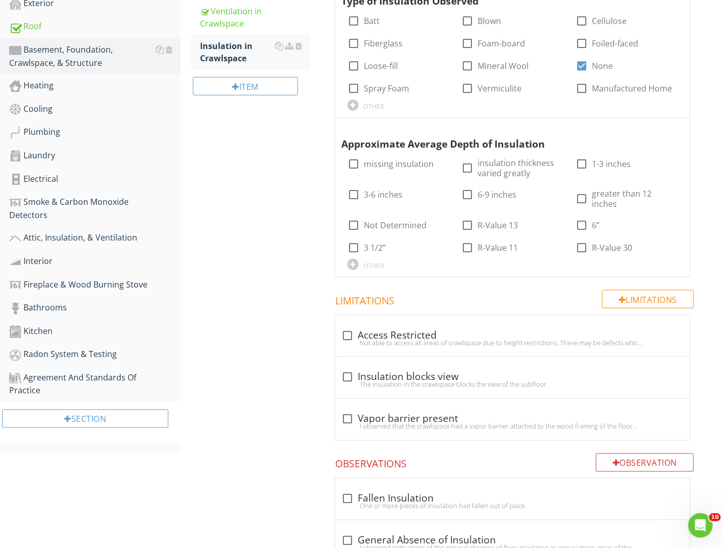
scroll to position [562, 0]
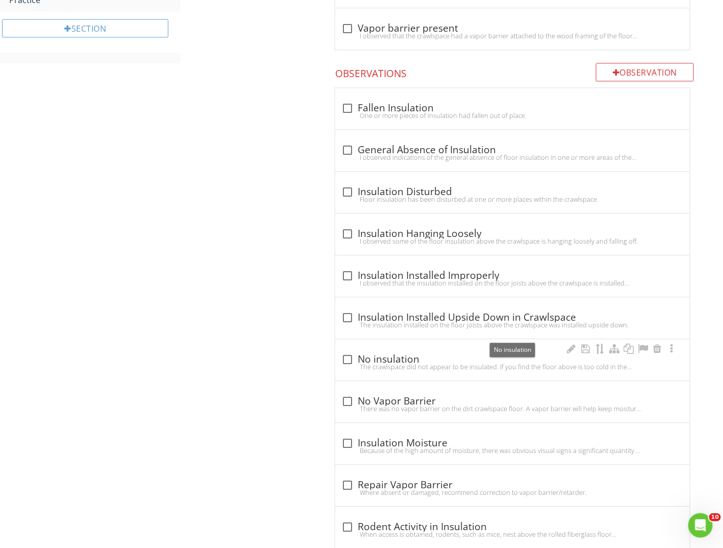
click at [384, 353] on div "check_box_outline_blank No insulation" at bounding box center [512, 359] width 343 height 12
checkbox input "true"
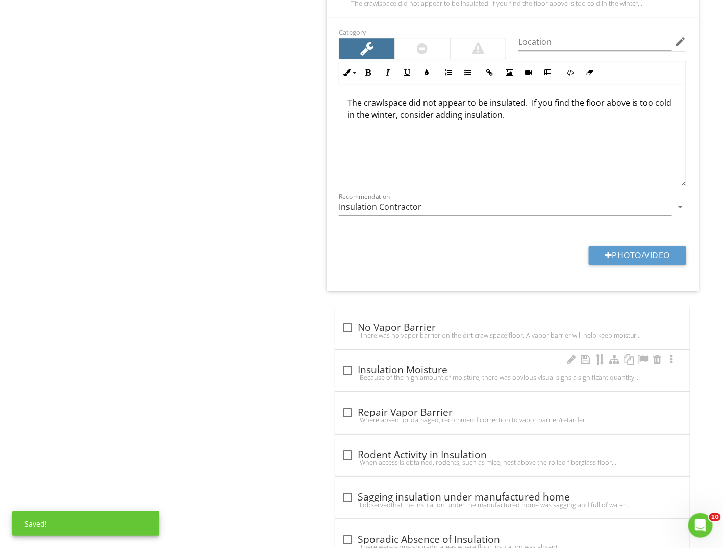
scroll to position [1154, 0]
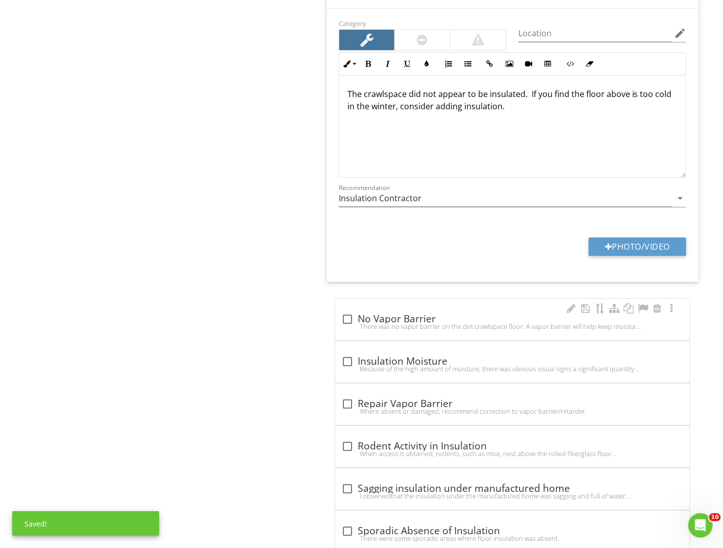
click at [378, 311] on div "check_box_outline_blank No Vapor Barrier There was no vapor barrier on the dirt…" at bounding box center [512, 322] width 343 height 22
checkbox input "true"
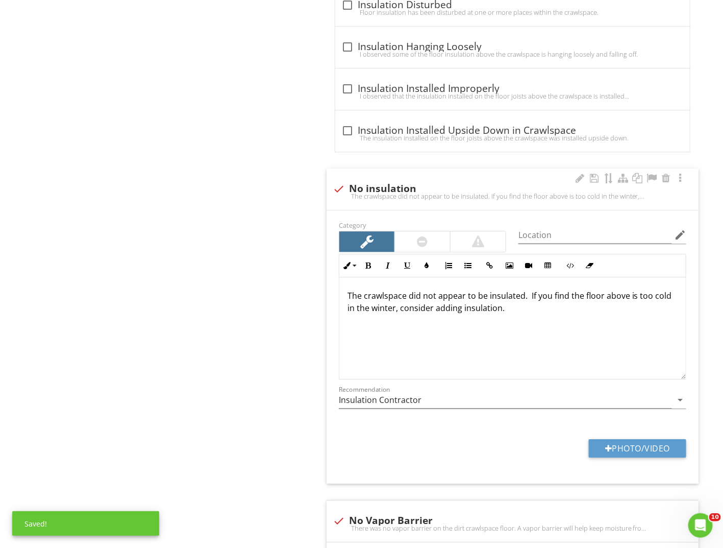
scroll to position [950, 0]
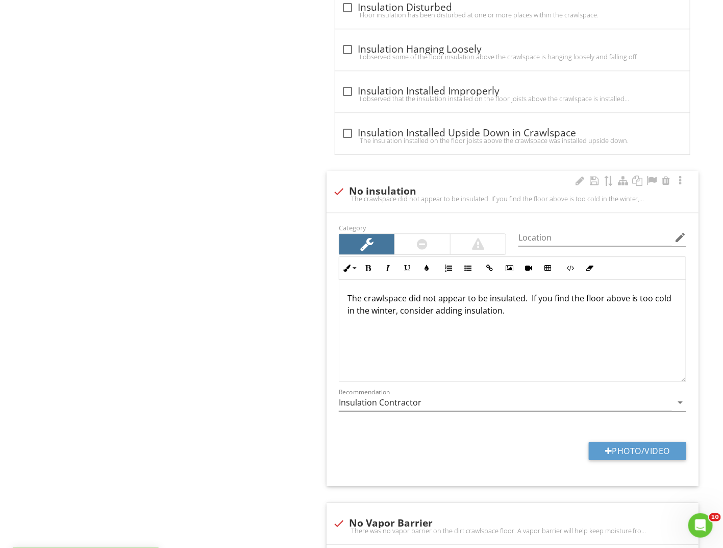
click at [429, 234] on div at bounding box center [422, 244] width 55 height 20
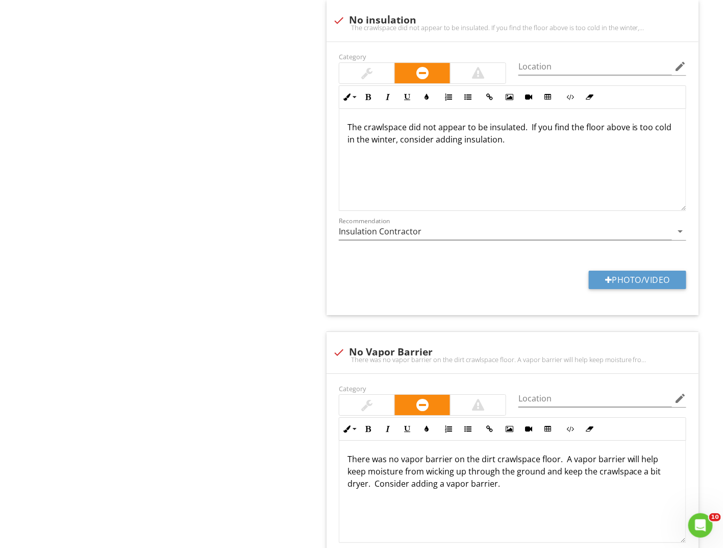
scroll to position [1103, 0]
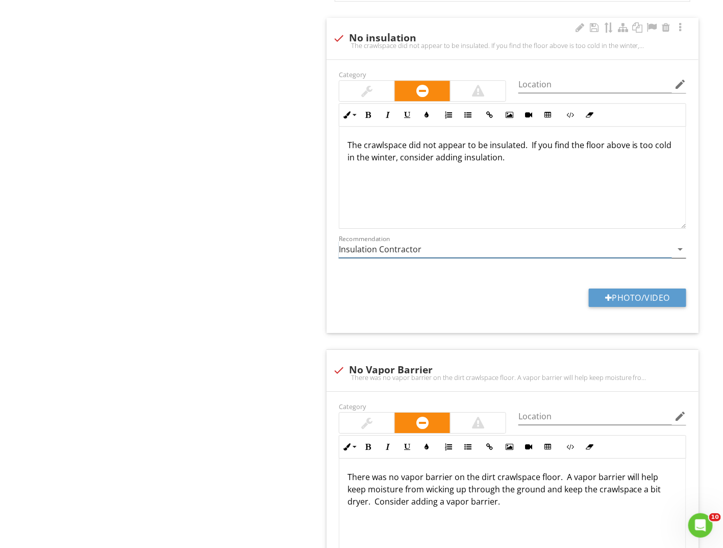
click at [399, 241] on input "Insulation Contractor" at bounding box center [505, 249] width 333 height 17
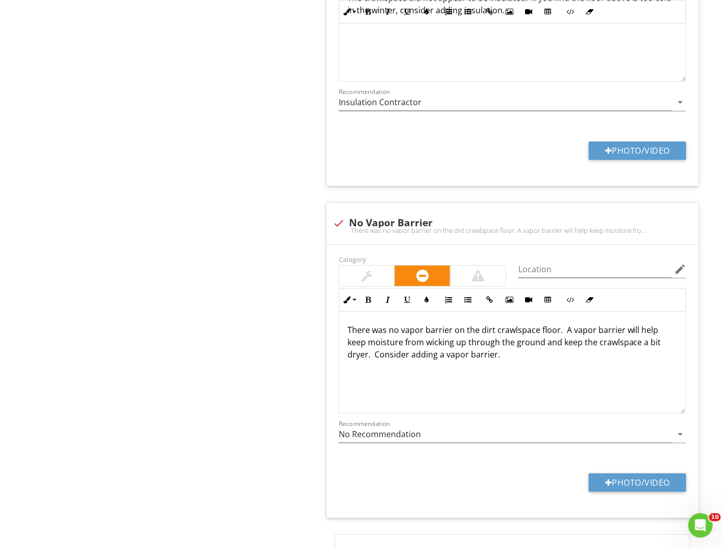
scroll to position [1256, 0]
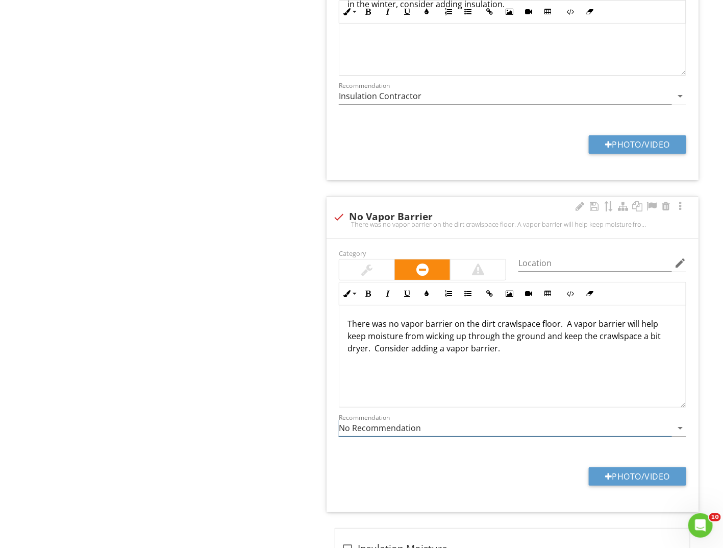
click at [428, 420] on input "No Recommendation" at bounding box center [505, 428] width 333 height 17
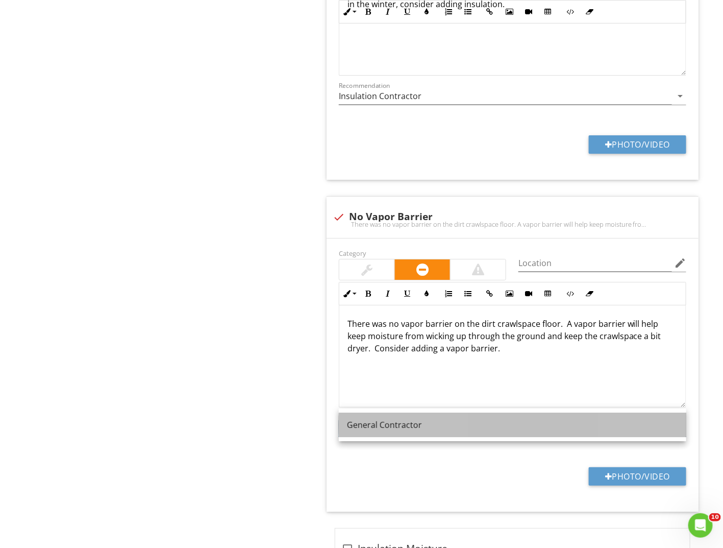
click at [375, 424] on div "General Contractor" at bounding box center [512, 425] width 331 height 12
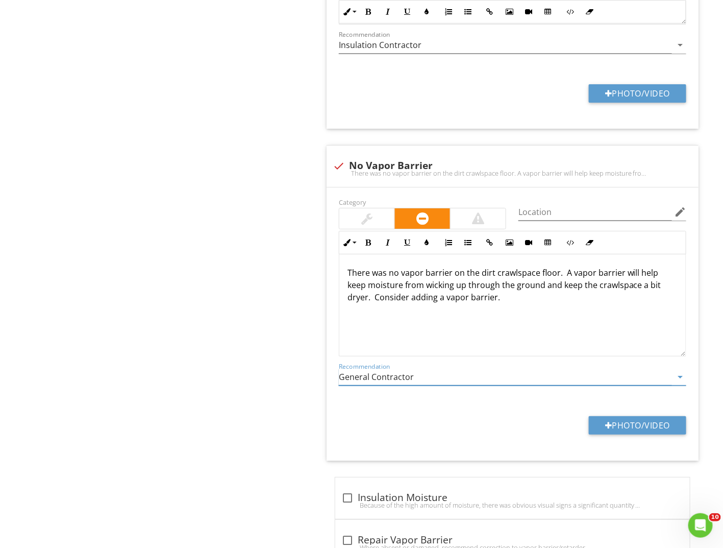
scroll to position [1001, 0]
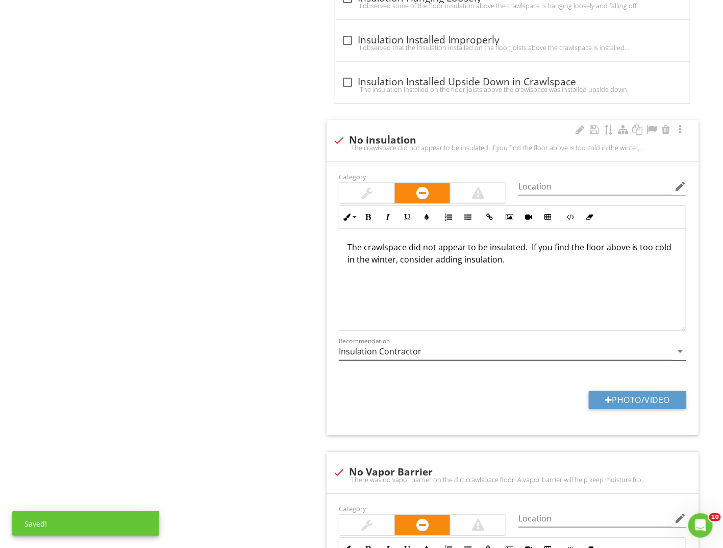
type input "General Contractor"
click at [382, 343] on input "Insulation Contractor" at bounding box center [505, 351] width 333 height 17
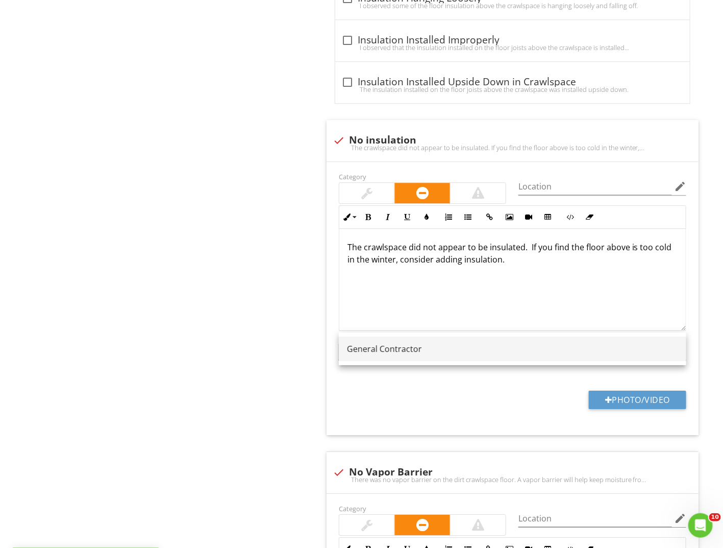
click at [390, 341] on link "General Contractor" at bounding box center [513, 348] width 348 height 25
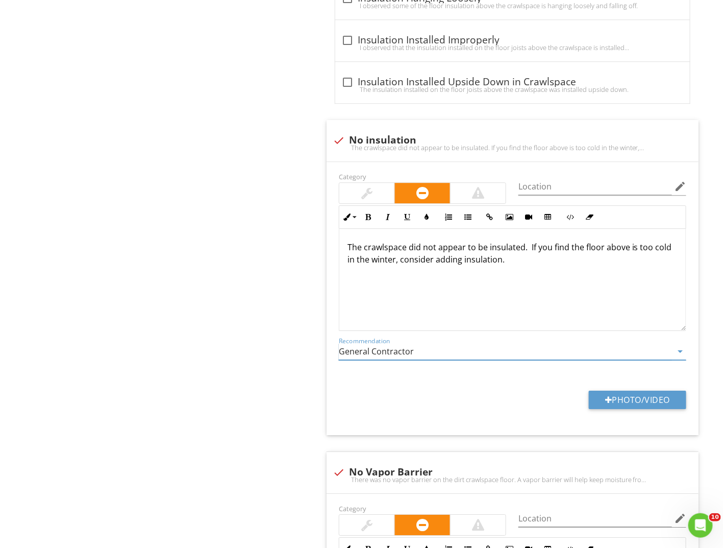
type input "General Contractor"
click at [277, 325] on div "Basement, Foundation, Crawlspace, & Structure Basement Information Foundation F…" at bounding box center [452, 80] width 543 height 1881
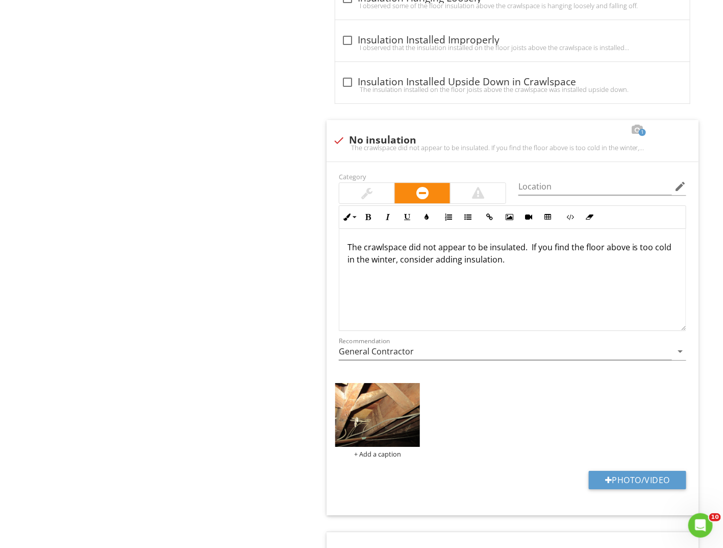
click at [380, 389] on img at bounding box center [377, 415] width 85 height 64
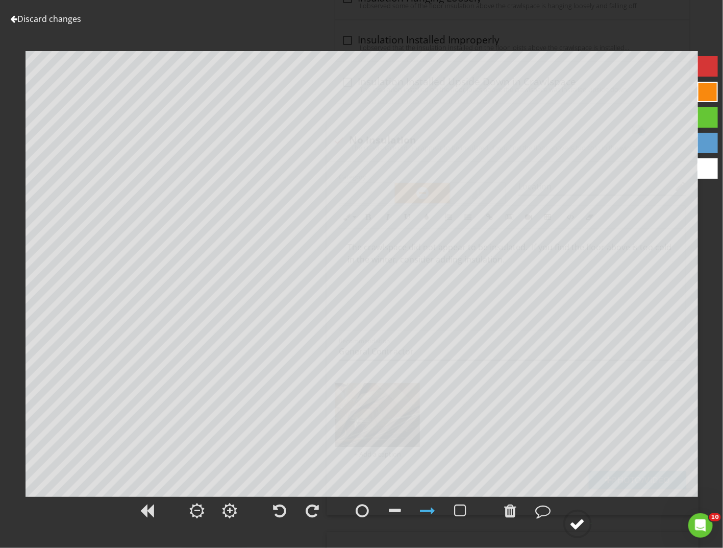
click at [577, 525] on div at bounding box center [577, 523] width 15 height 15
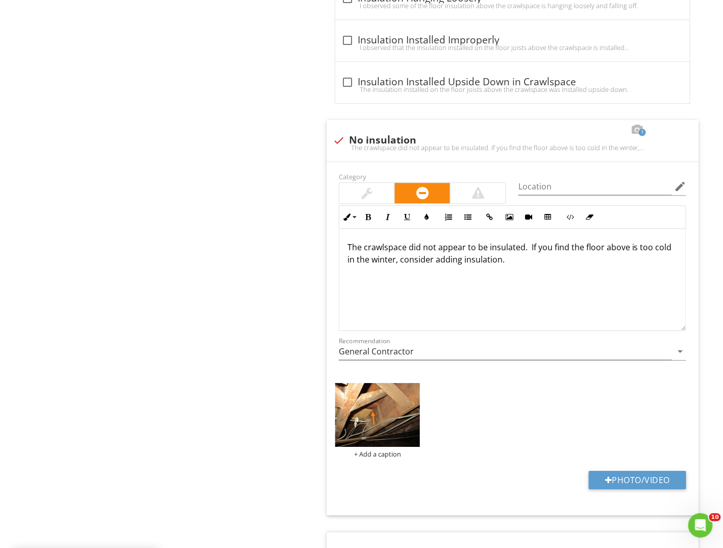
scroll to position [1358, 0]
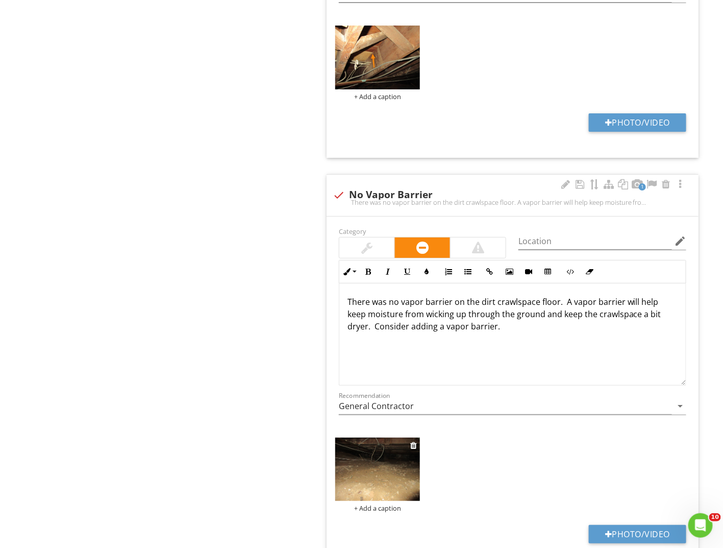
click at [394, 440] on img at bounding box center [377, 469] width 85 height 64
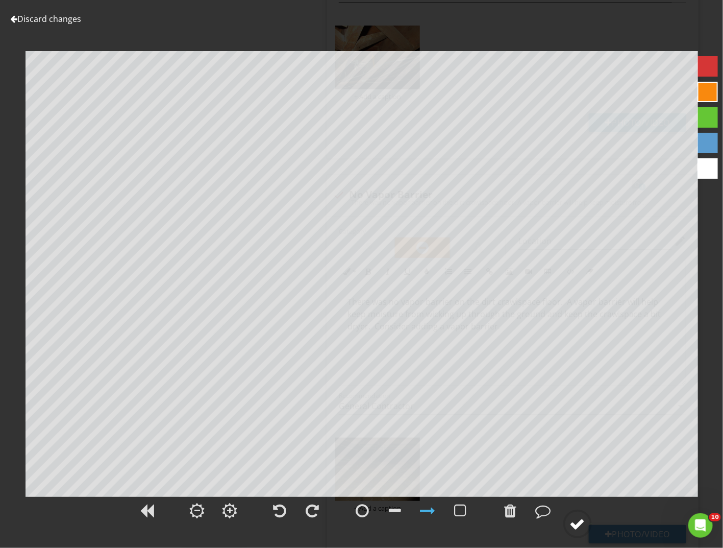
click at [574, 527] on div at bounding box center [577, 523] width 15 height 15
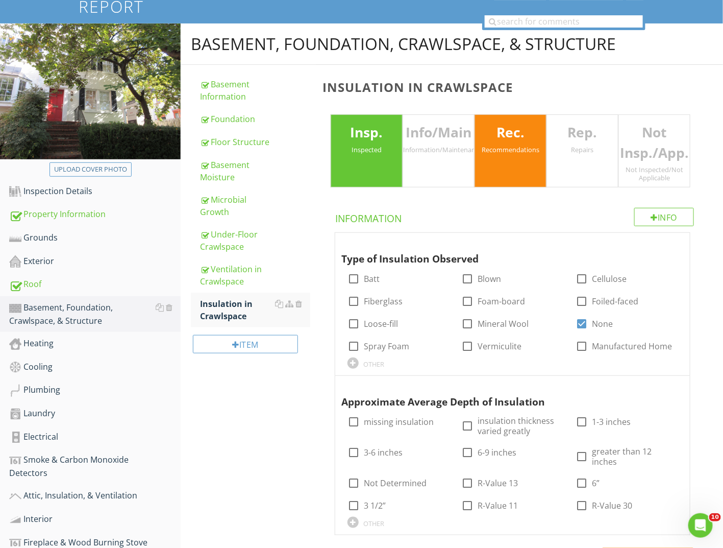
scroll to position [102, 0]
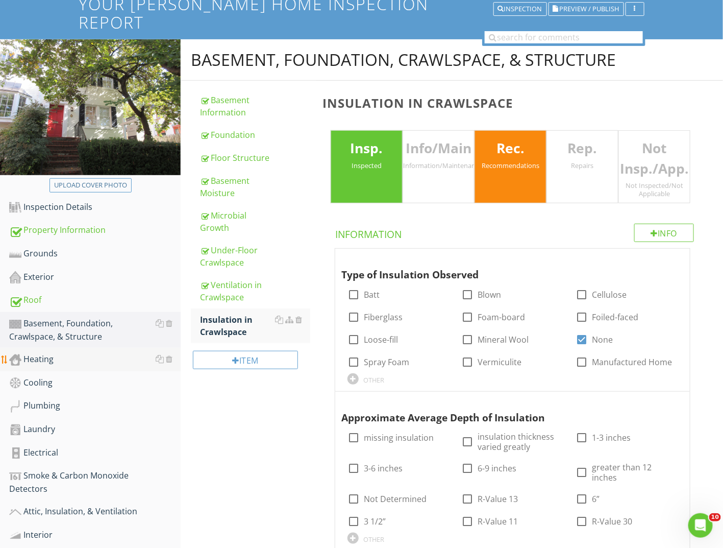
click at [69, 353] on div "Heating" at bounding box center [95, 359] width 172 height 13
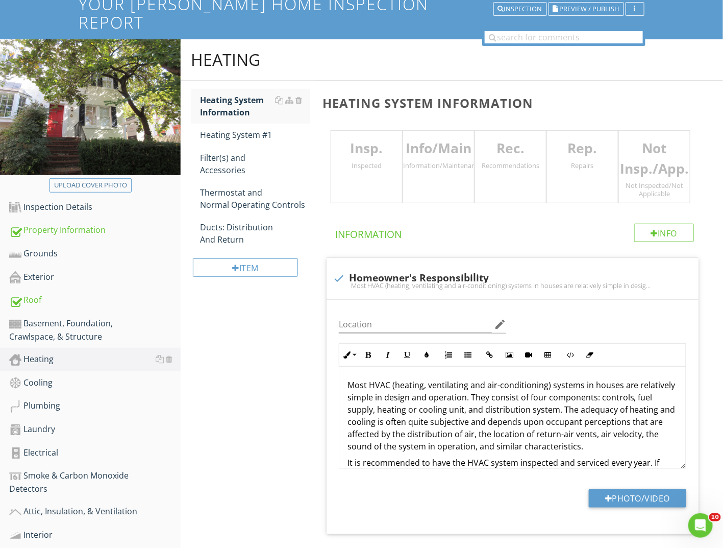
click at [370, 161] on div "Inspected" at bounding box center [366, 165] width 71 height 8
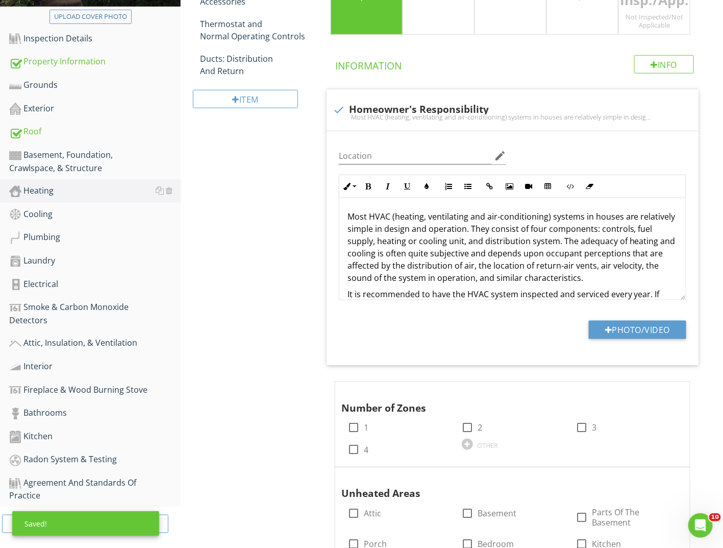
scroll to position [408, 0]
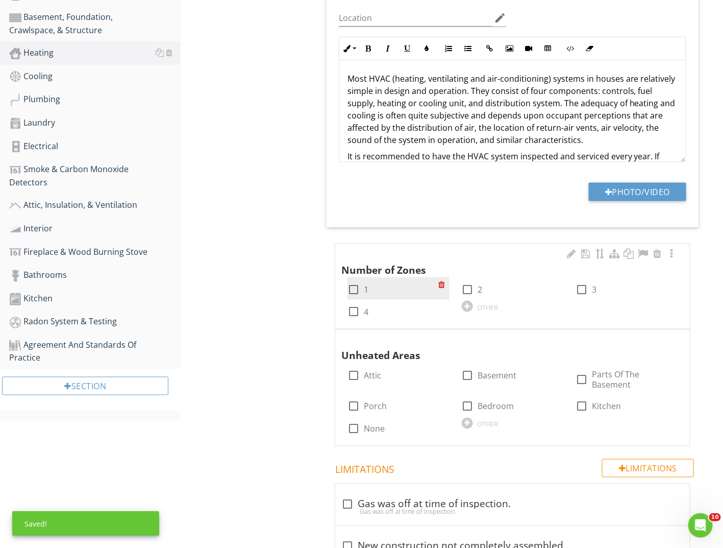
click at [359, 281] on div at bounding box center [353, 289] width 17 height 17
checkbox input "true"
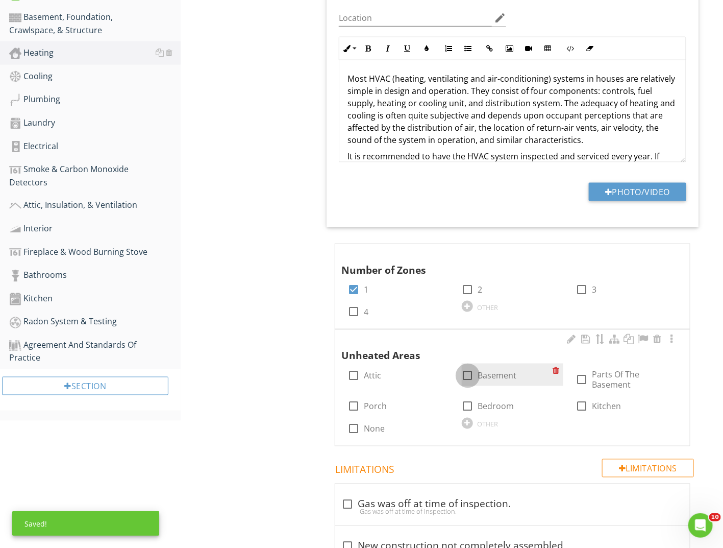
click at [471, 367] on div at bounding box center [467, 375] width 17 height 17
checkbox input "true"
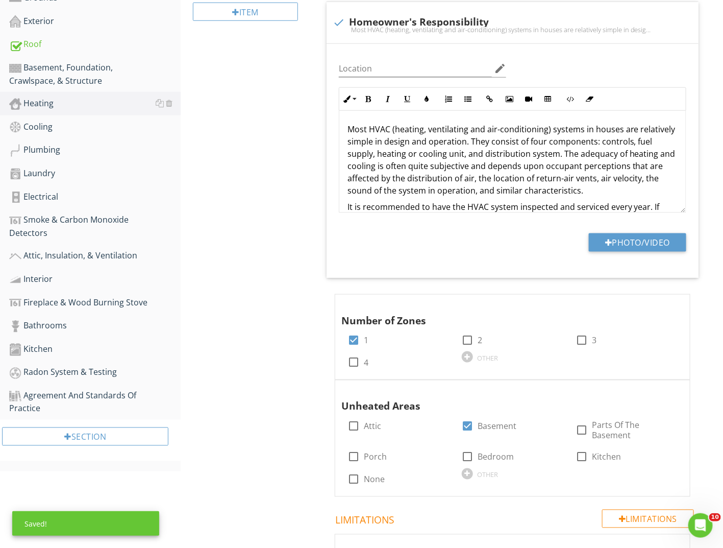
scroll to position [0, 0]
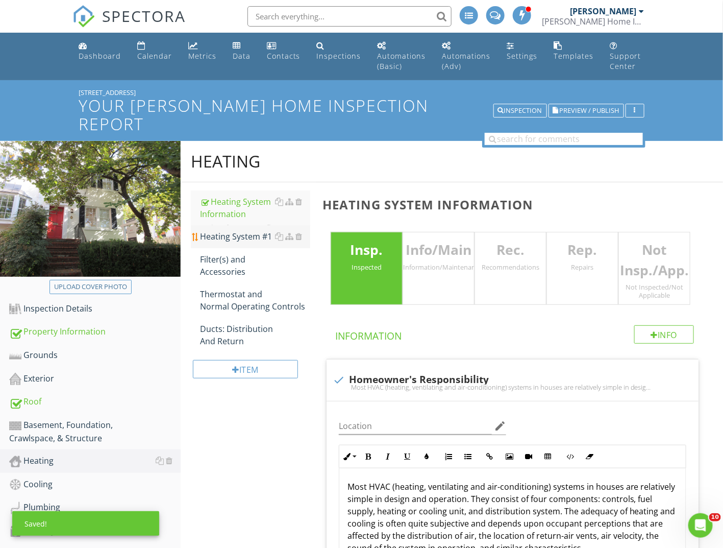
click at [245, 230] on div "Heating System #1" at bounding box center [255, 236] width 110 height 12
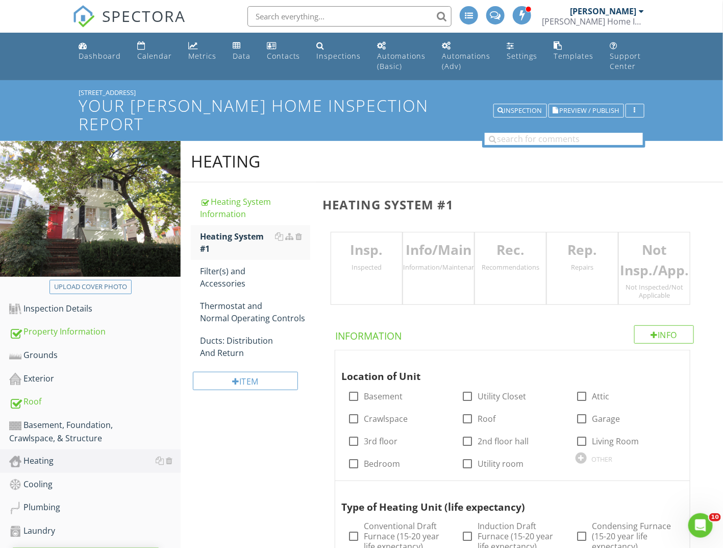
click at [365, 257] on div "Insp. Inspected" at bounding box center [367, 268] width 72 height 73
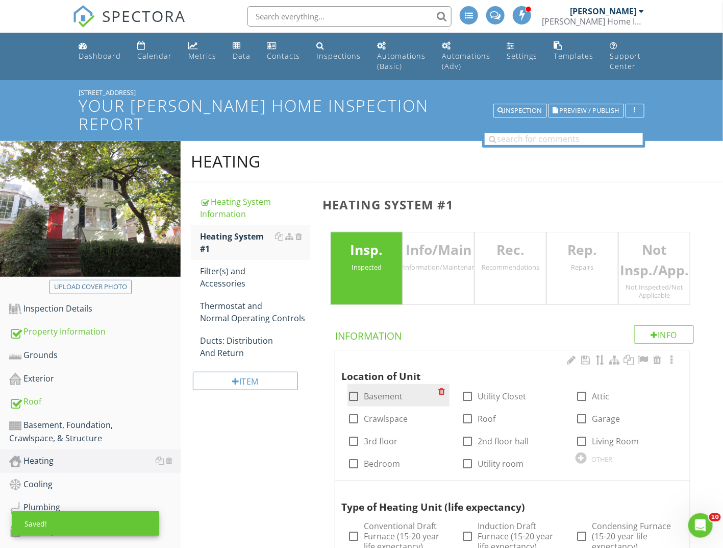
click at [373, 391] on label "Basement" at bounding box center [383, 396] width 39 height 10
checkbox input "true"
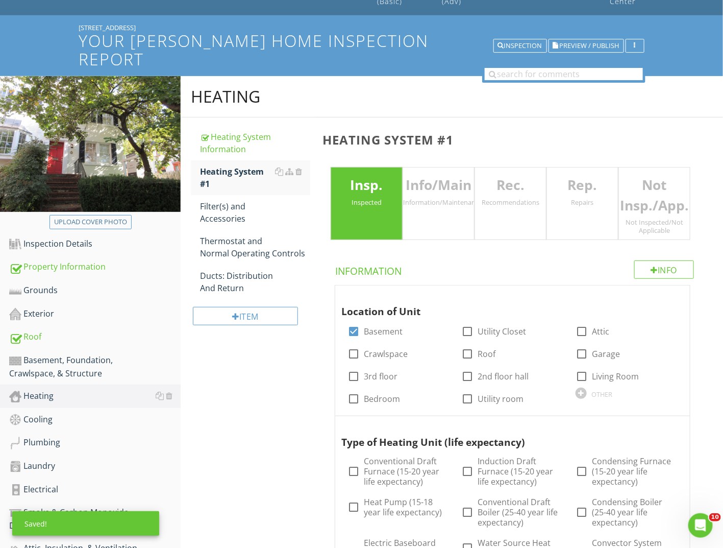
scroll to position [255, 0]
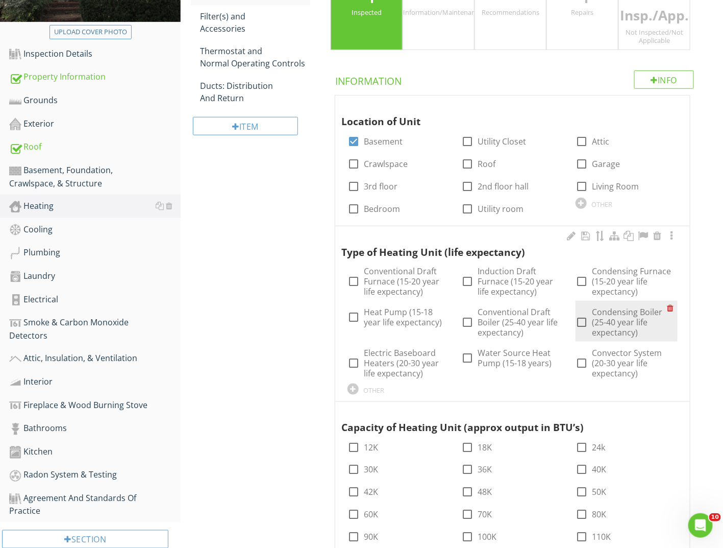
click at [607, 307] on label "Condensing Boiler (25-40 year life expectancy)" at bounding box center [629, 322] width 75 height 31
checkbox input "false"
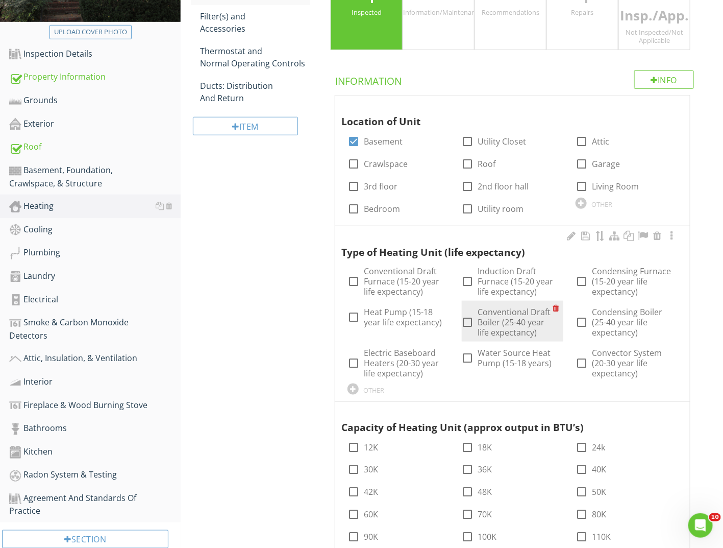
click at [522, 307] on label "Conventional Draft Boiler (25-40 year life expectancy)" at bounding box center [515, 322] width 75 height 31
checkbox input "true"
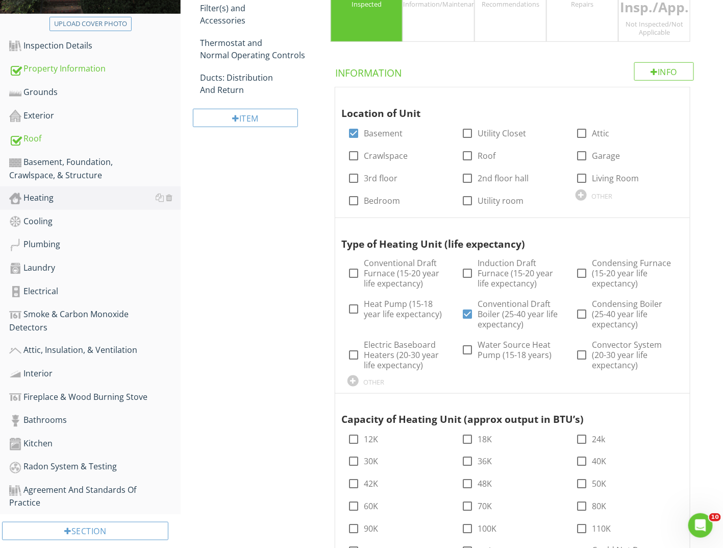
scroll to position [408, 0]
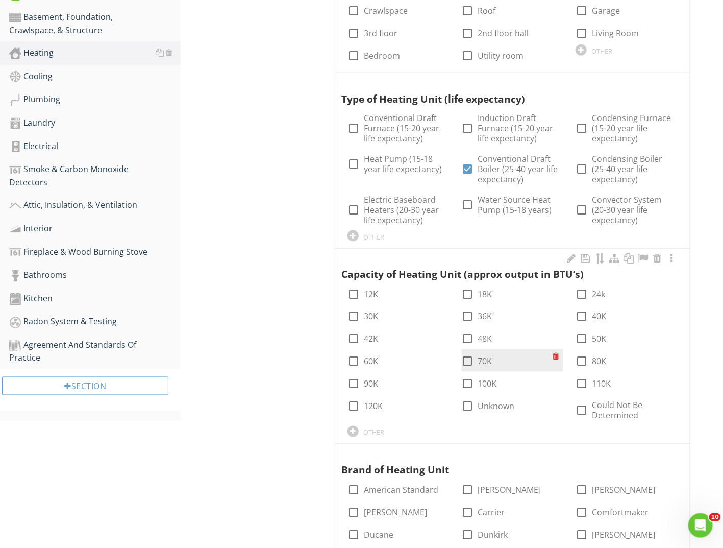
click at [472, 353] on div at bounding box center [467, 361] width 17 height 17
checkbox input "true"
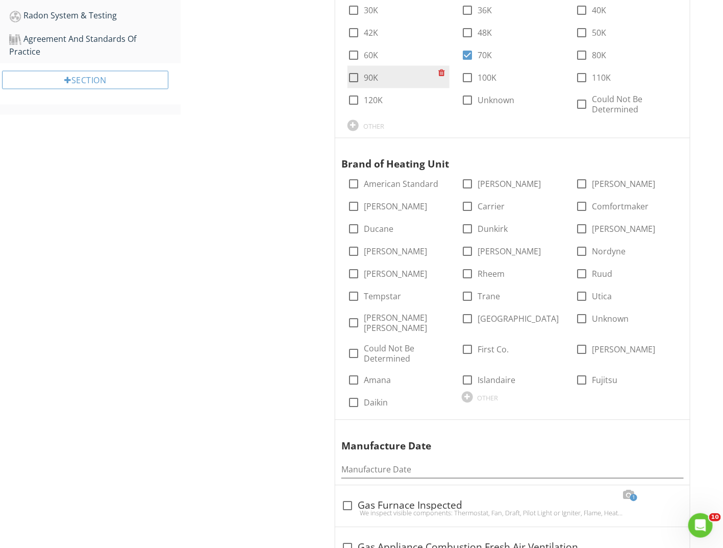
scroll to position [715, 0]
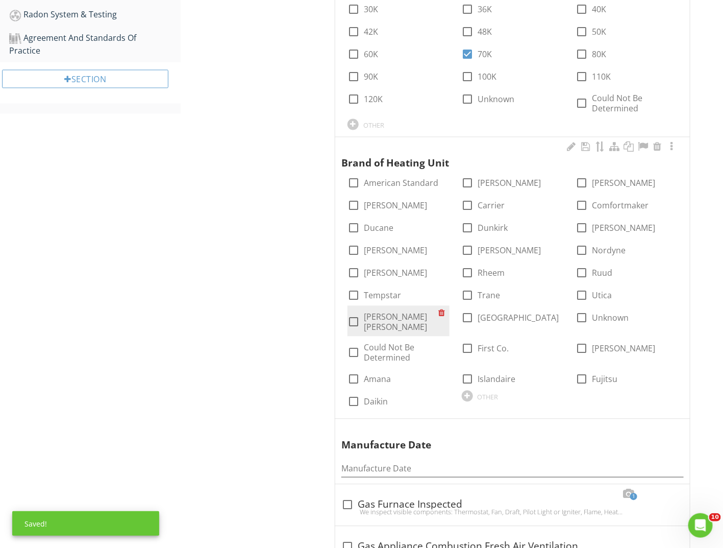
click at [386, 312] on label "Weil McLean" at bounding box center [401, 322] width 75 height 20
checkbox input "true"
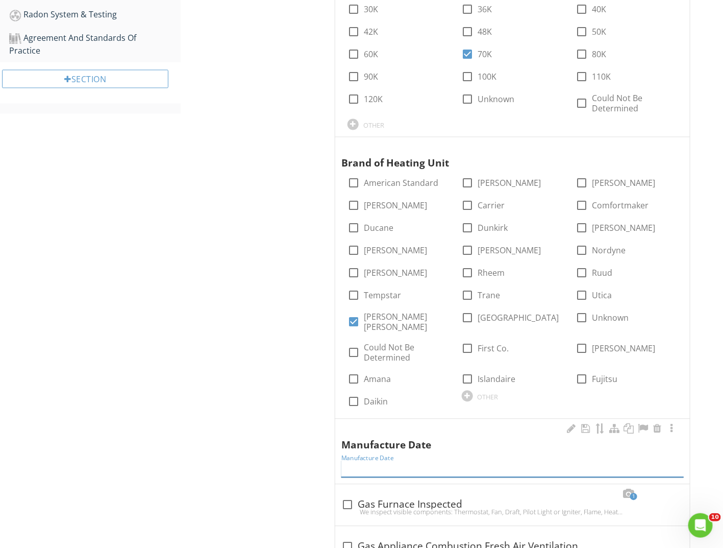
click at [407, 460] on input "Manufacture Date" at bounding box center [512, 468] width 343 height 17
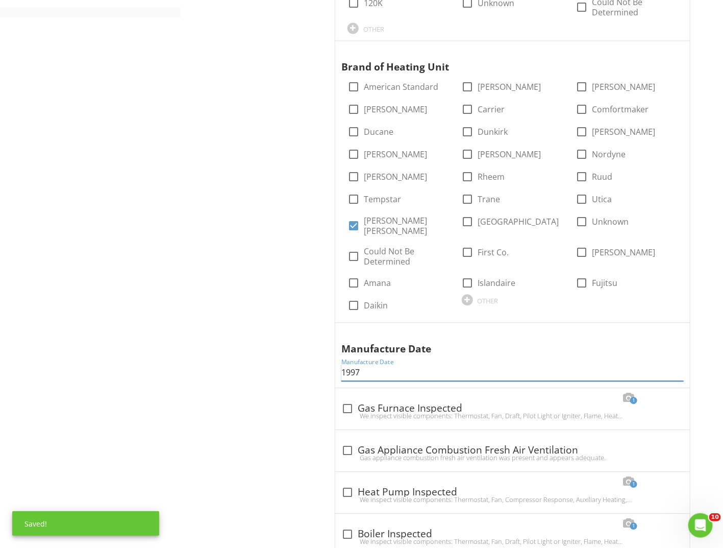
scroll to position [918, 0]
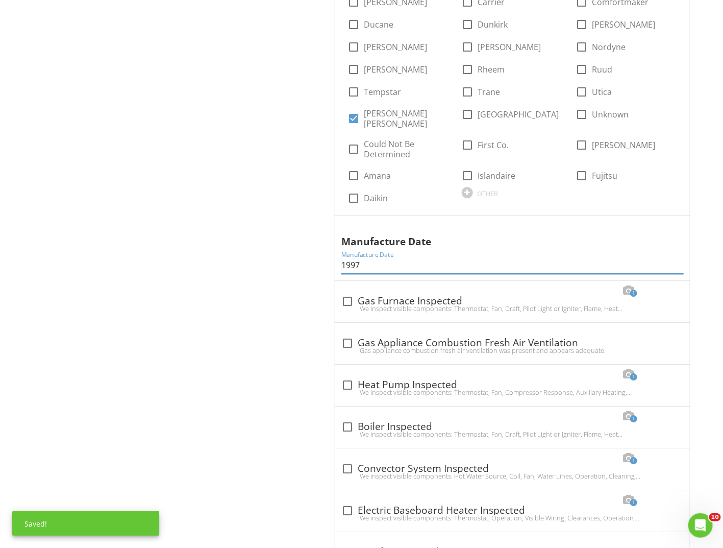
type input "1997"
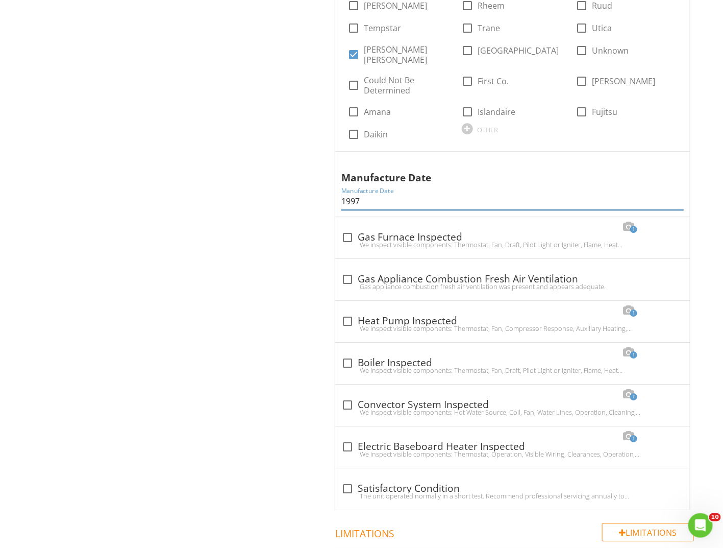
scroll to position [1123, 0]
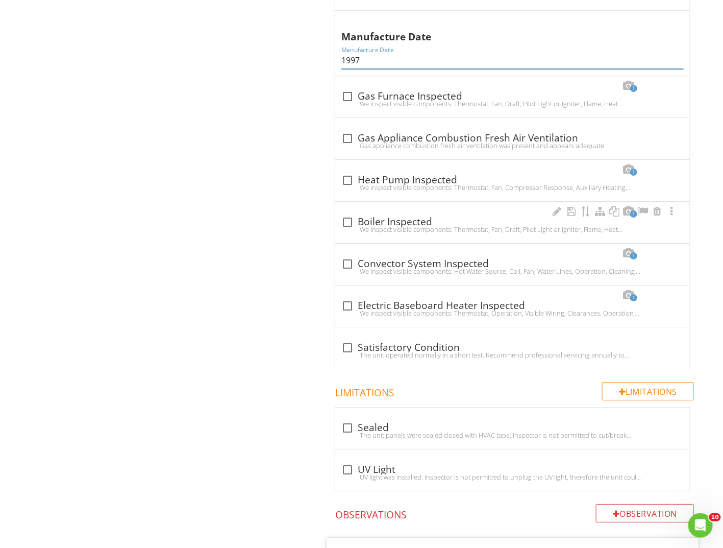
click at [380, 216] on div "check_box_outline_blank Boiler Inspected" at bounding box center [512, 222] width 343 height 12
checkbox input "true"
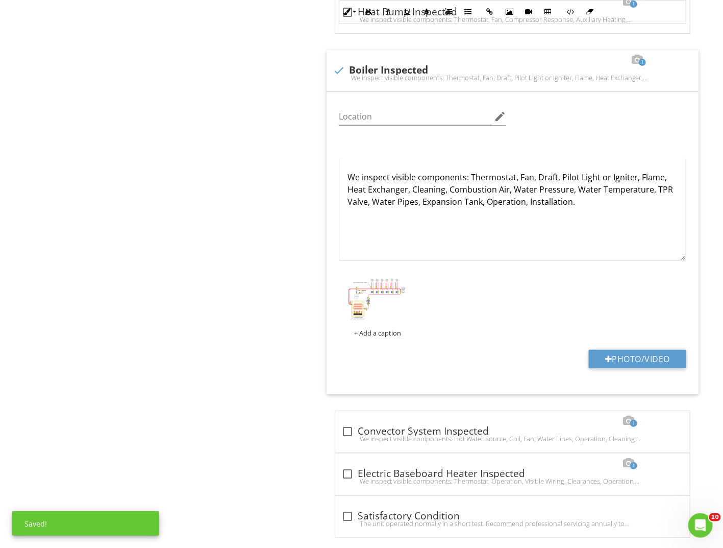
scroll to position [1480, 0]
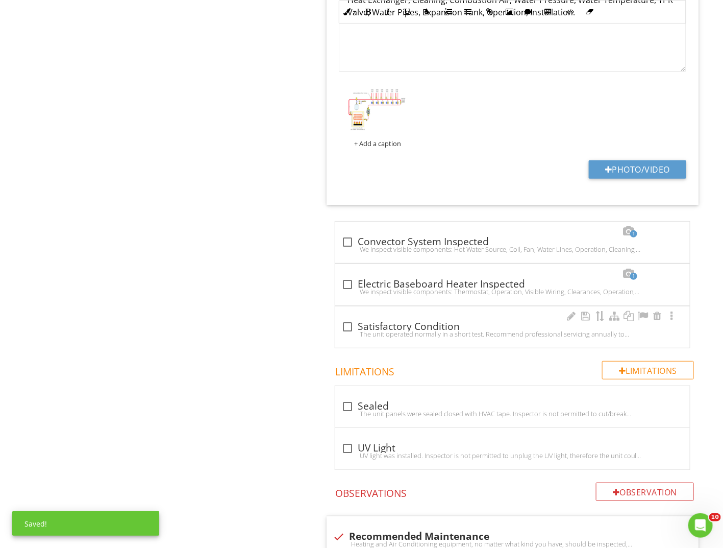
click at [380, 330] on div "The unit operated normally in a short test. Recommend professional servicing an…" at bounding box center [512, 334] width 343 height 8
checkbox input "true"
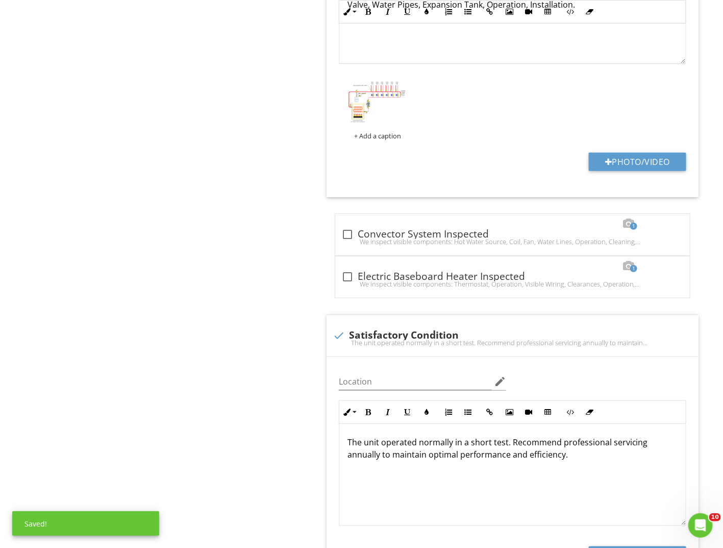
scroll to position [1633, 0]
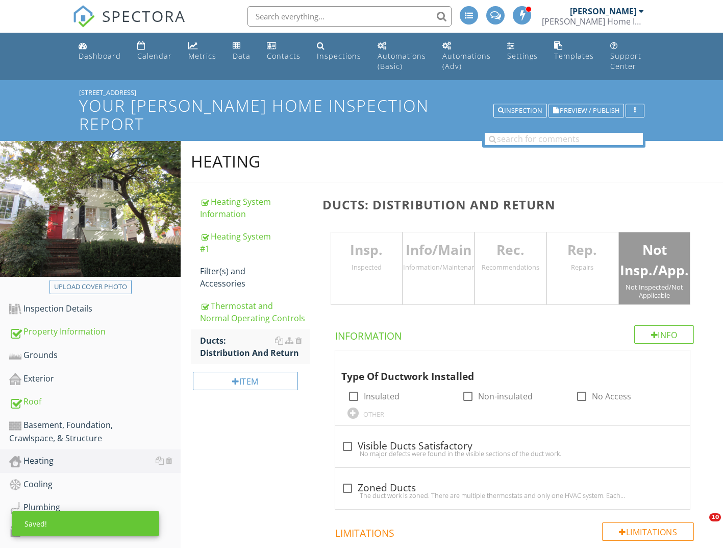
scroll to position [153, 0]
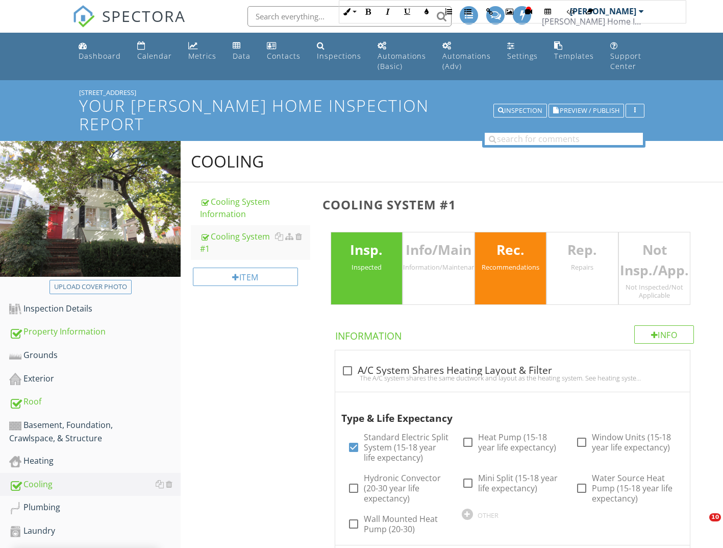
scroll to position [1998, 0]
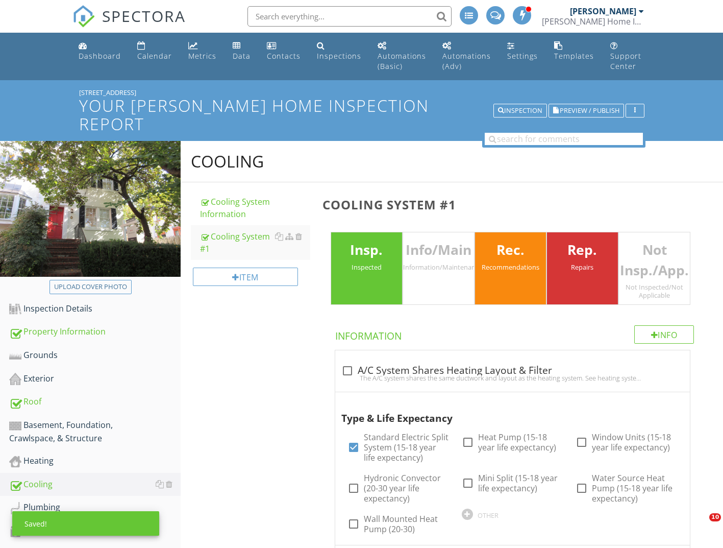
scroll to position [357, 0]
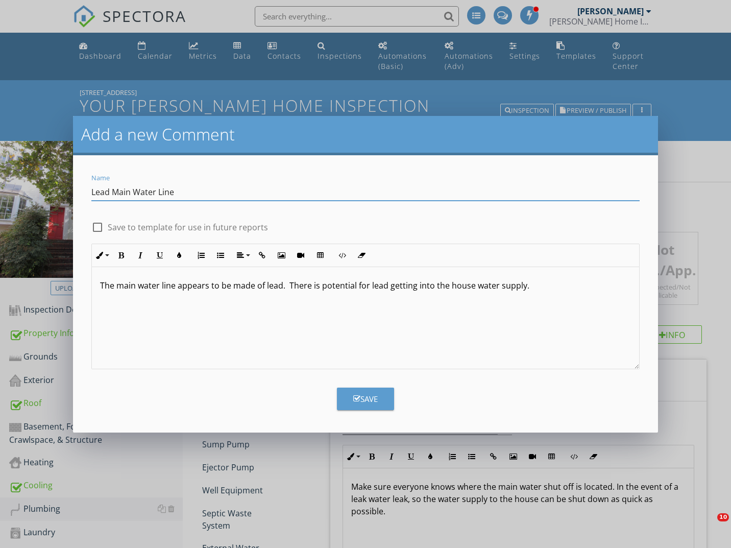
click at [112, 192] on input "Lead Main Water Line" at bounding box center [365, 192] width 548 height 17
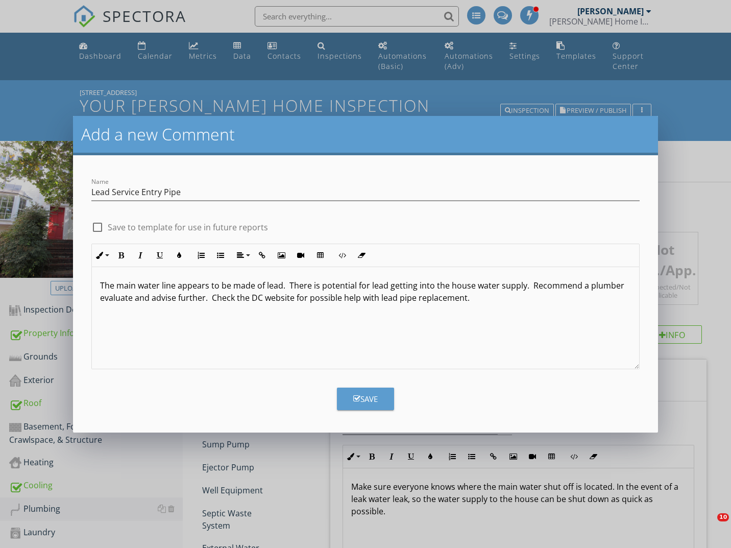
scroll to position [1566, 0]
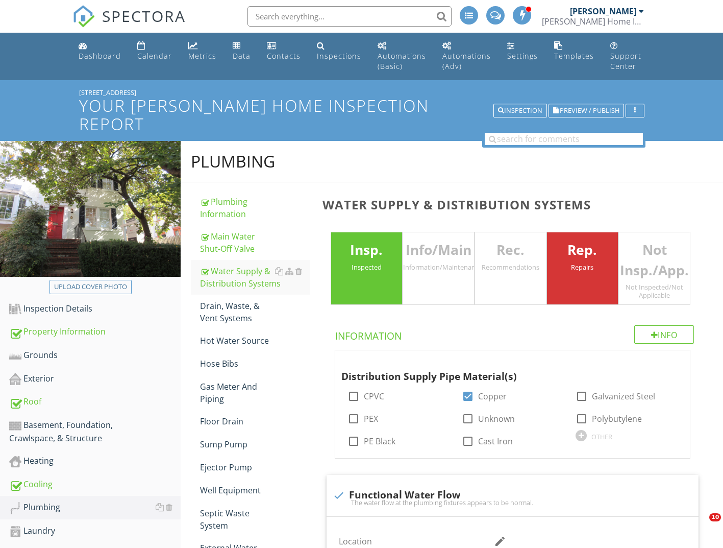
scroll to position [1082, 0]
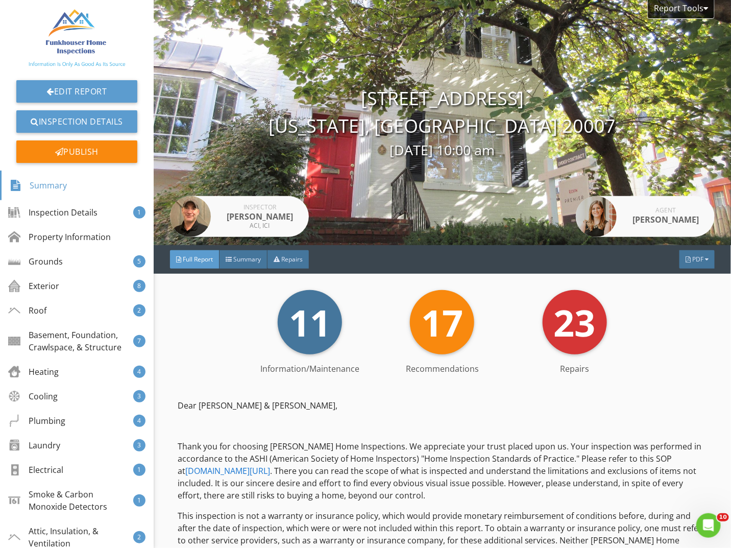
click at [64, 29] on img at bounding box center [77, 38] width 98 height 60
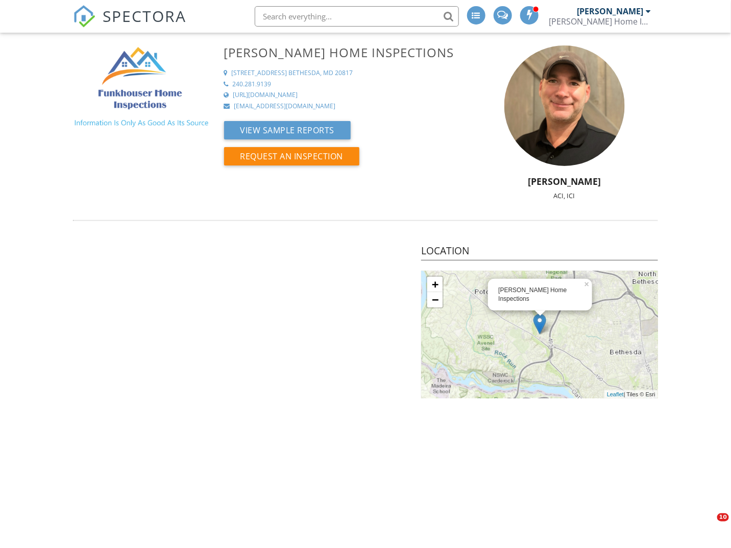
click at [112, 26] on span "SPECTORA" at bounding box center [145, 15] width 84 height 21
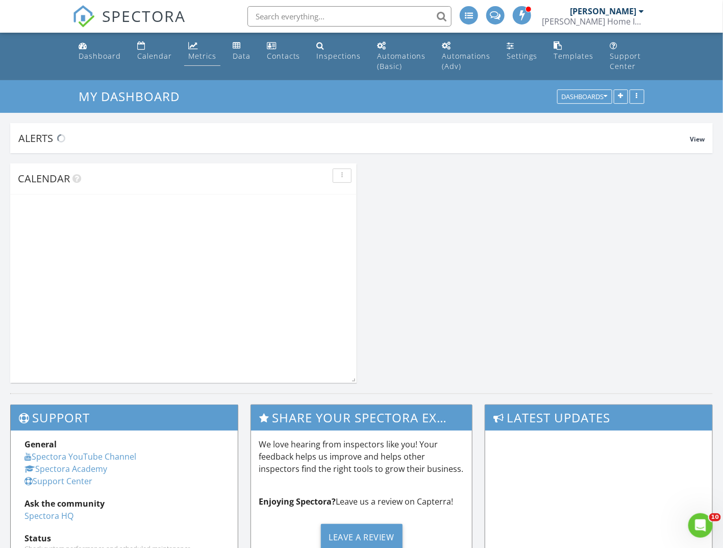
scroll to position [255, 739]
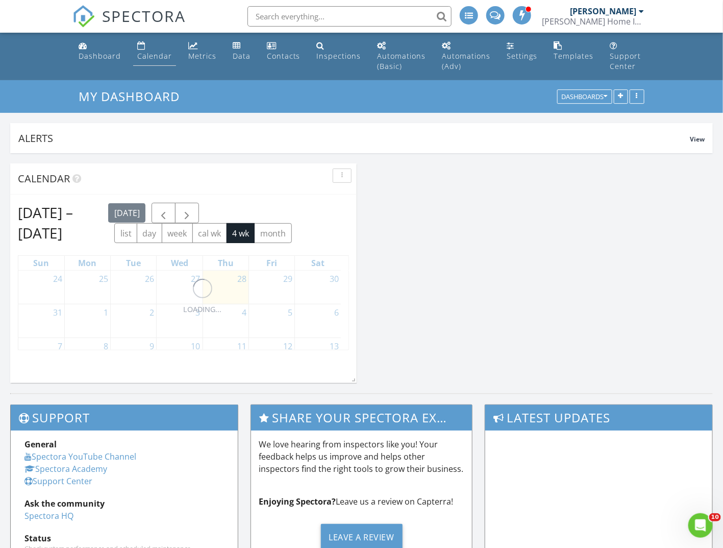
click at [162, 57] on div "Calendar" at bounding box center [154, 56] width 35 height 10
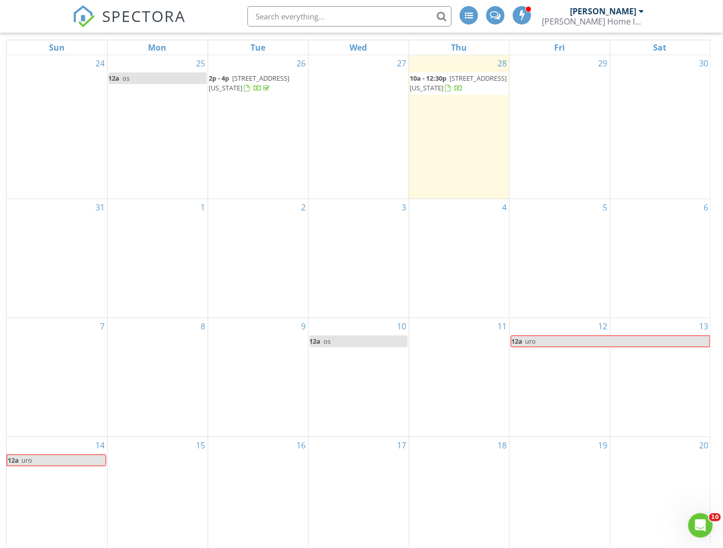
scroll to position [153, 0]
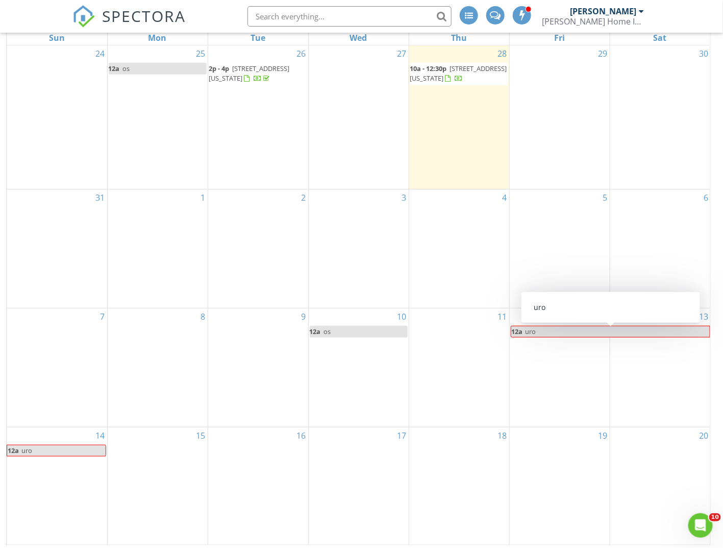
click at [545, 331] on span "uro" at bounding box center [617, 331] width 185 height 11
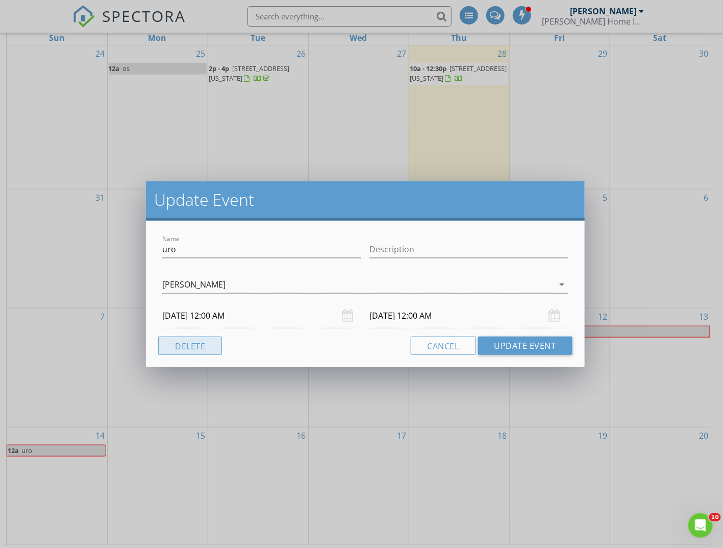
click at [190, 341] on button "Delete" at bounding box center [190, 345] width 64 height 18
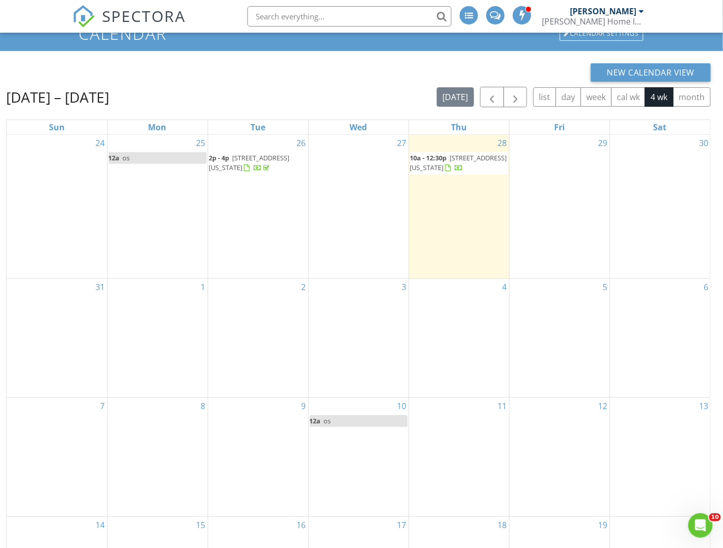
scroll to position [0, 0]
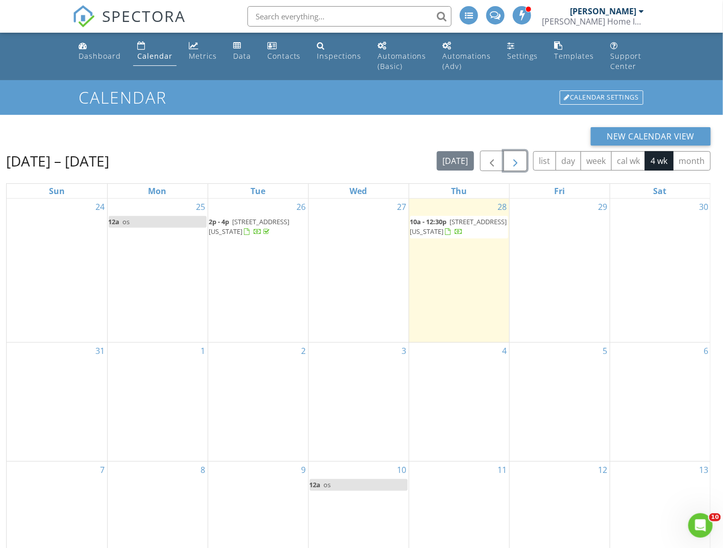
click at [526, 162] on button "button" at bounding box center [516, 161] width 24 height 21
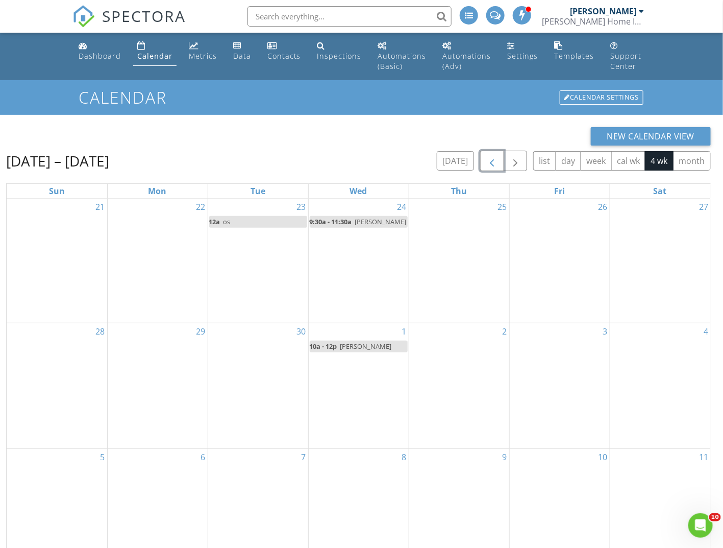
click at [488, 164] on span "button" at bounding box center [492, 161] width 12 height 12
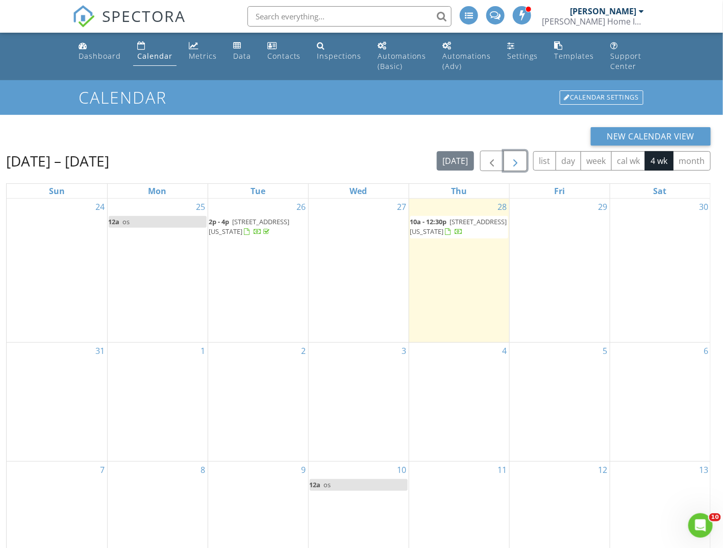
click at [525, 157] on button "button" at bounding box center [516, 161] width 24 height 21
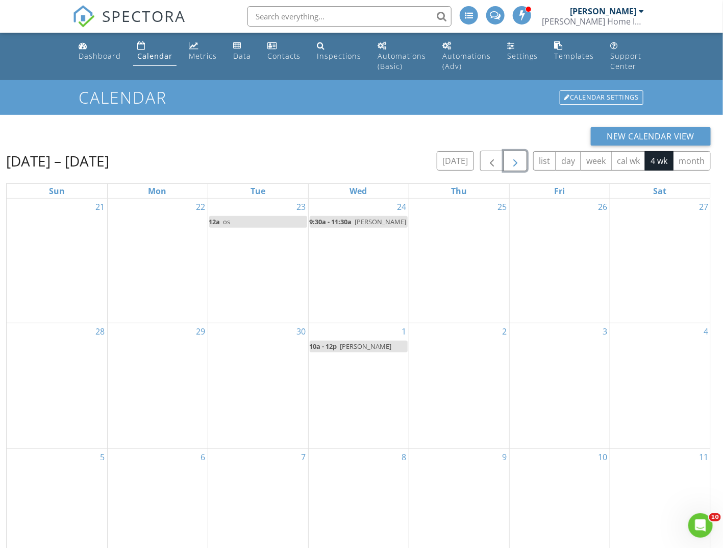
click at [371, 221] on span "sastry" at bounding box center [381, 221] width 52 height 9
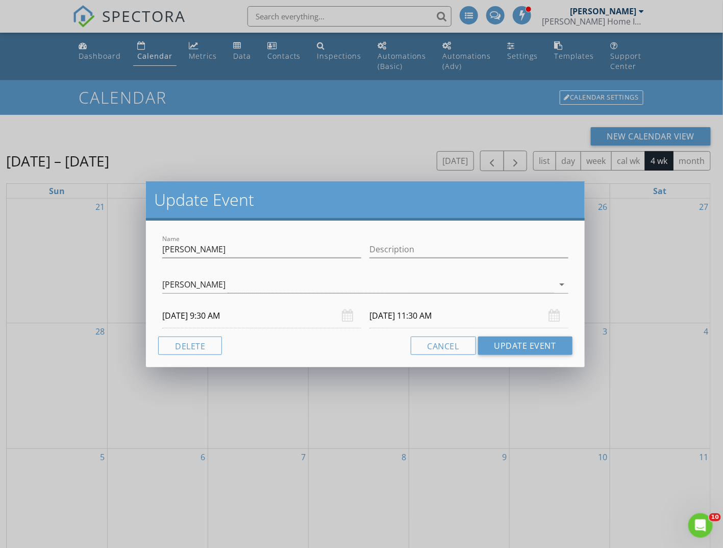
click at [378, 387] on div "Update Event Name sastry Description Cory Funkhouser arrow_drop_down 09/24/2025…" at bounding box center [361, 274] width 723 height 548
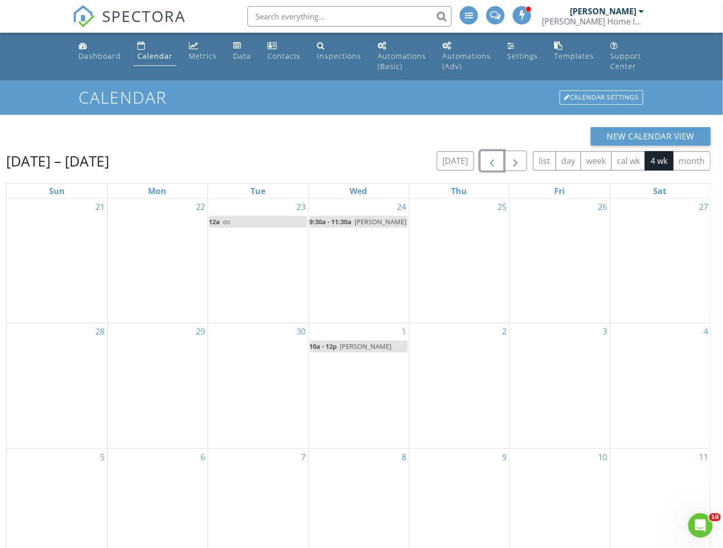
click at [500, 162] on button "button" at bounding box center [492, 161] width 24 height 21
